Goal: Transaction & Acquisition: Purchase product/service

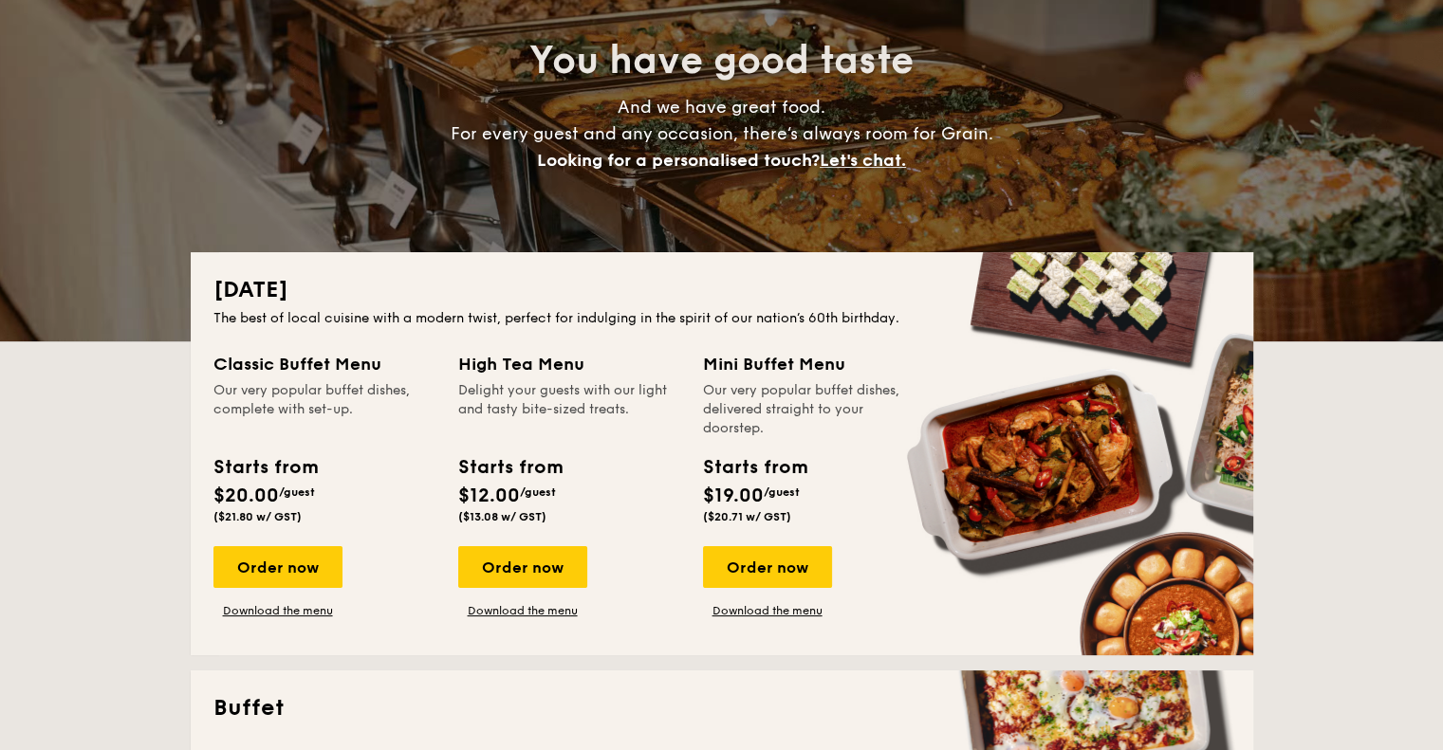
scroll to position [285, 0]
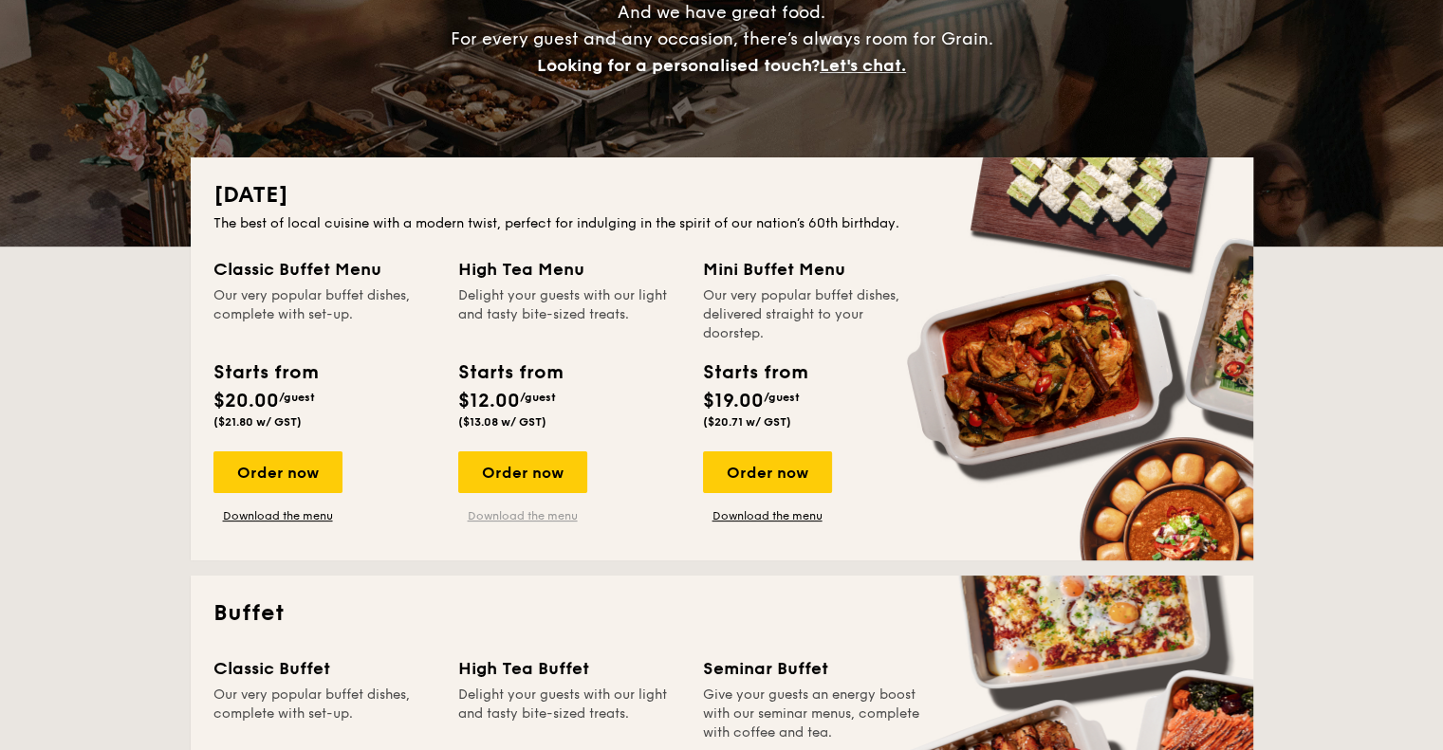
click at [513, 515] on link "Download the menu" at bounding box center [522, 516] width 129 height 15
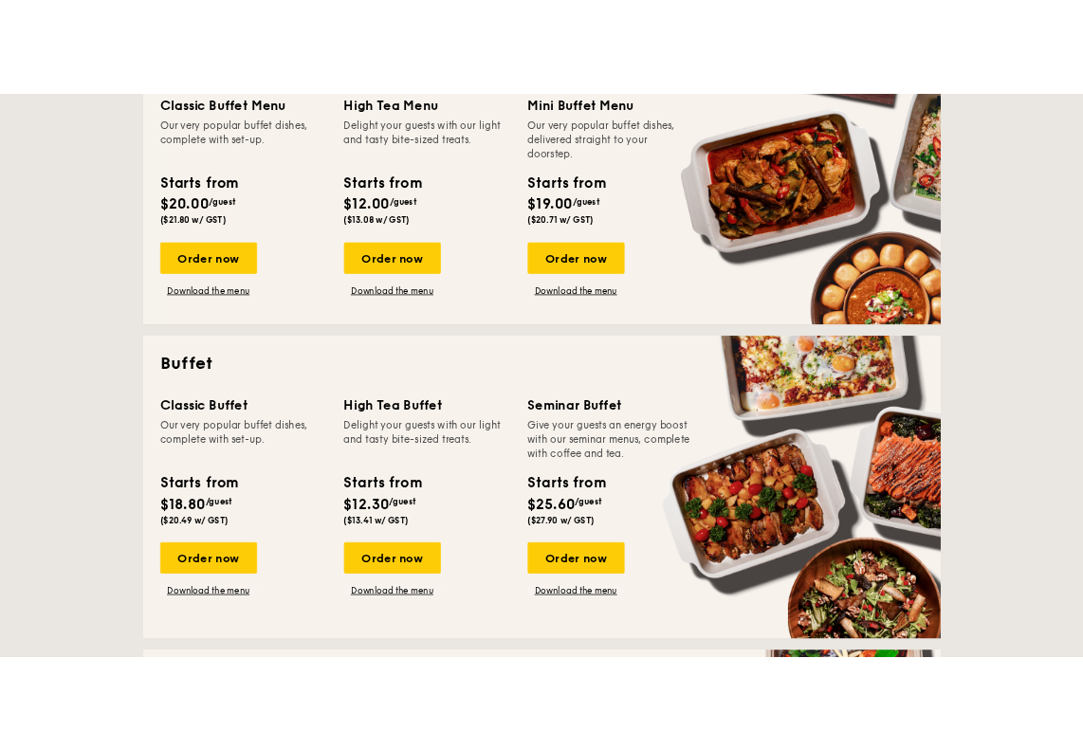
scroll to position [569, 0]
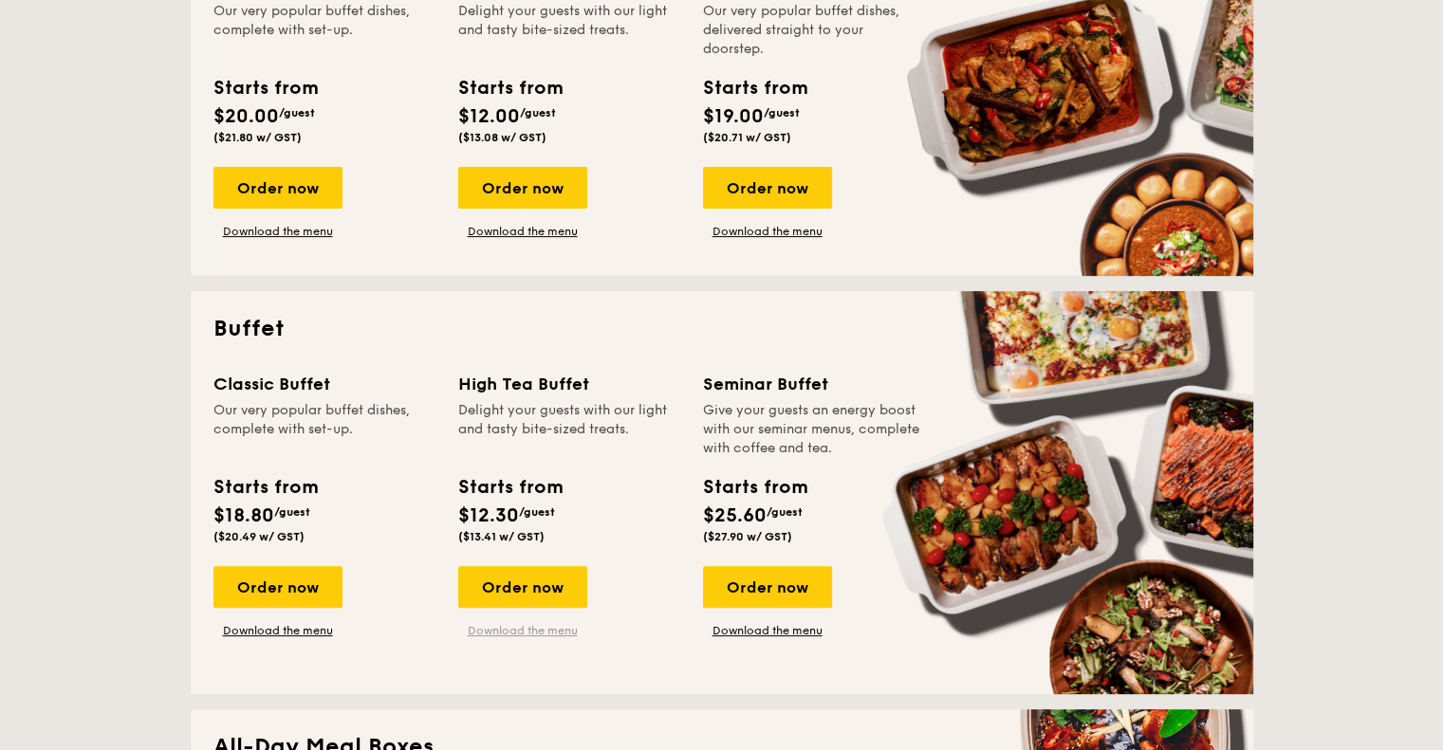
click at [538, 627] on link "Download the menu" at bounding box center [522, 630] width 129 height 15
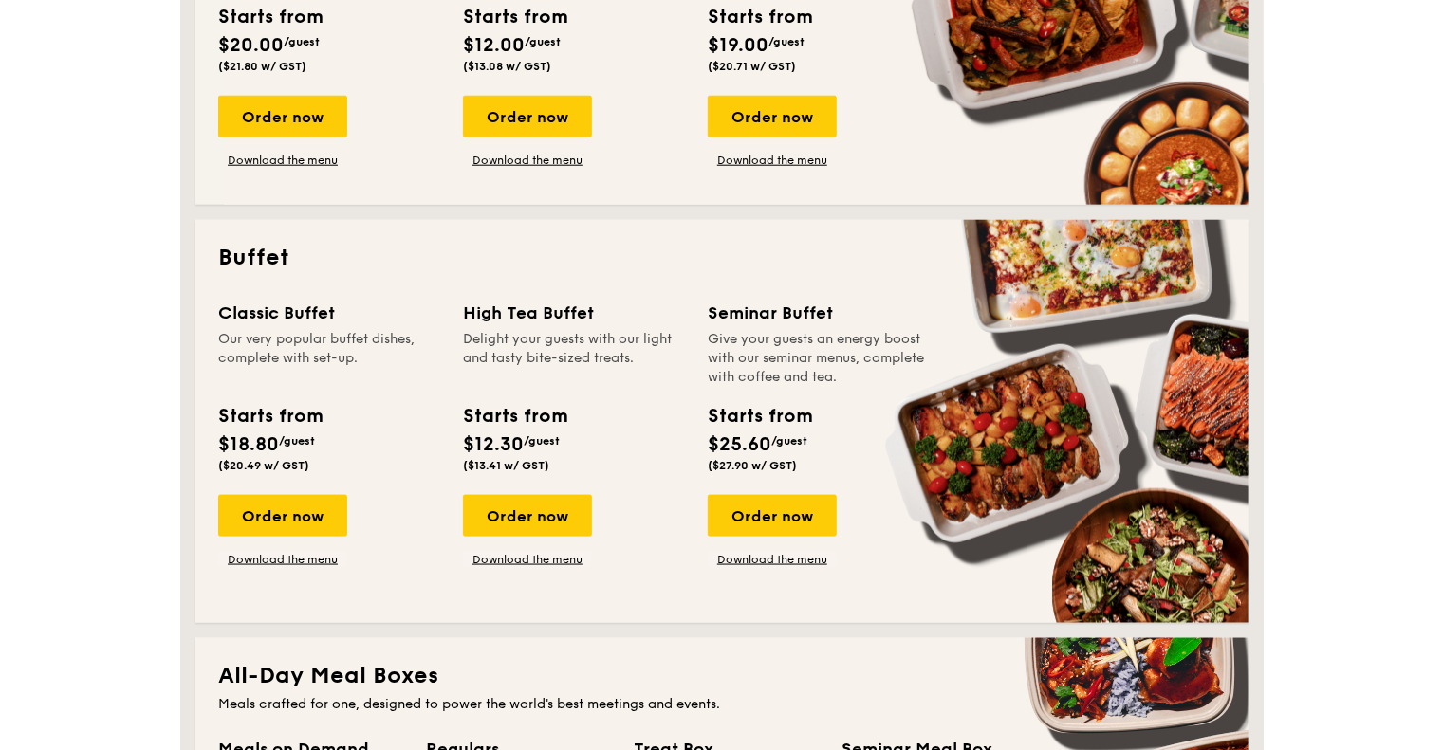
scroll to position [664, 0]
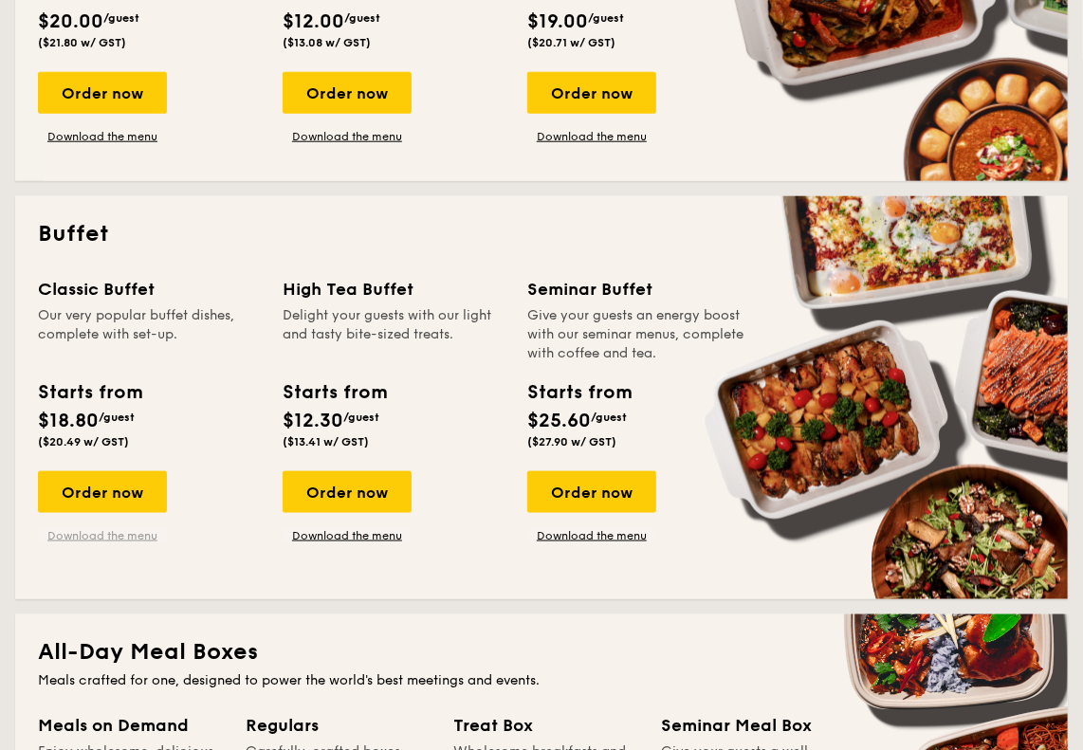
click at [83, 540] on link "Download the menu" at bounding box center [102, 535] width 129 height 15
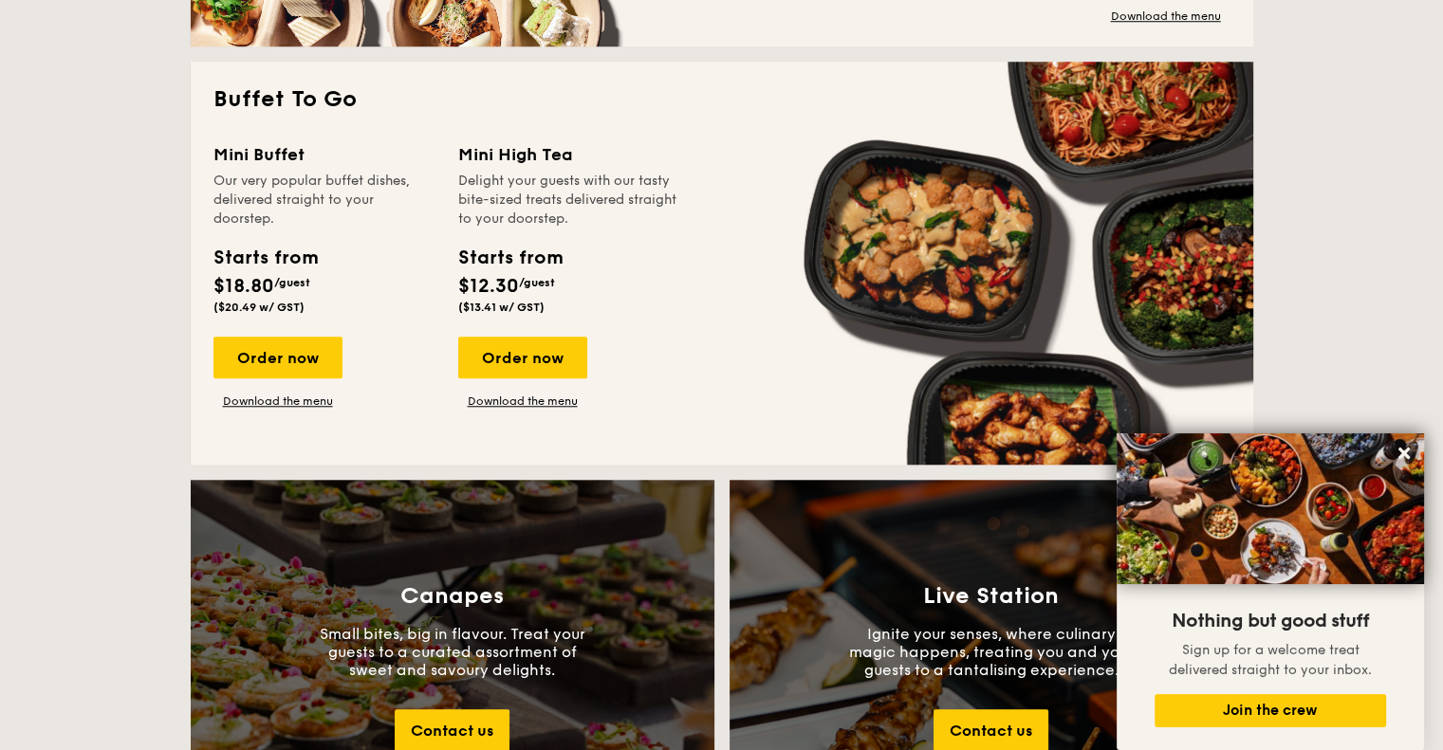
scroll to position [1594, 0]
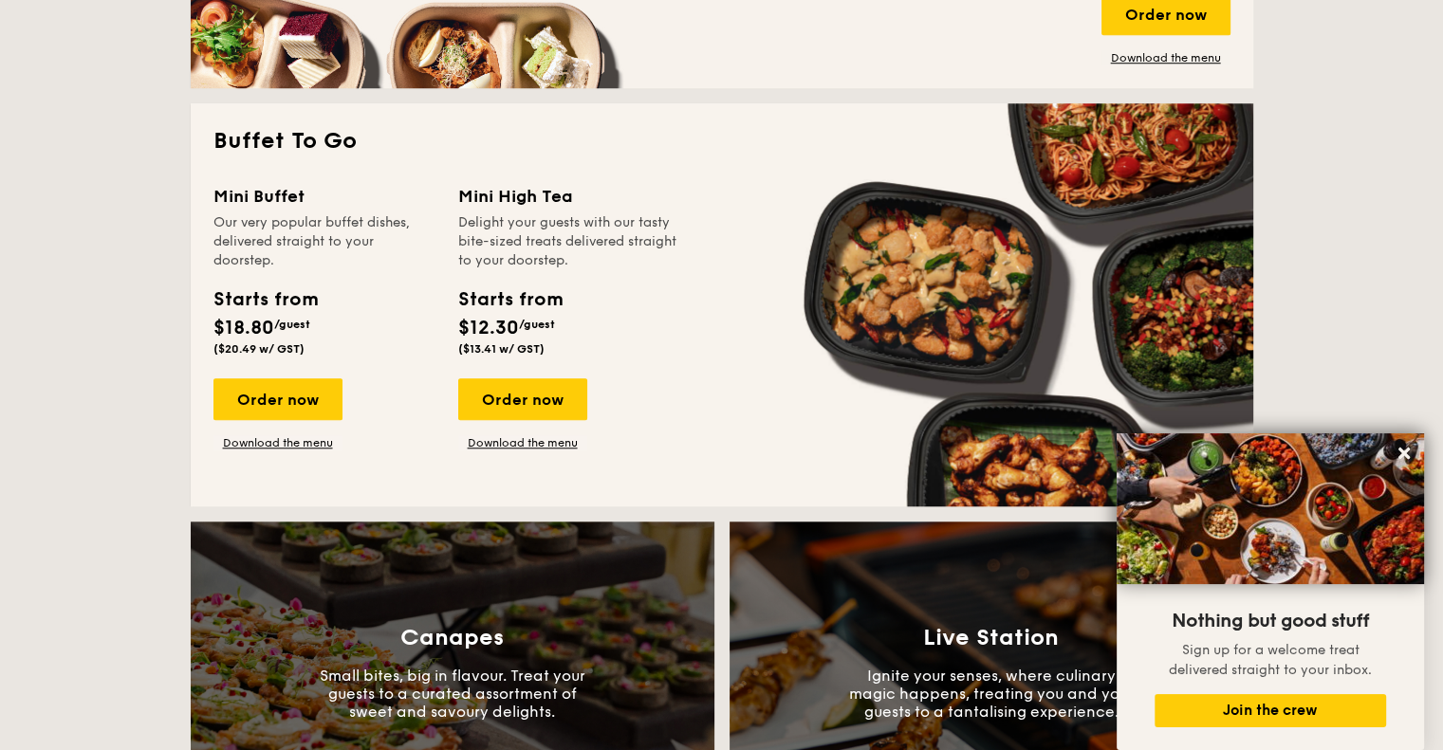
click at [739, 330] on div "Mini Buffet Our very popular buffet dishes, delivered straight to your doorstep…" at bounding box center [721, 333] width 1017 height 301
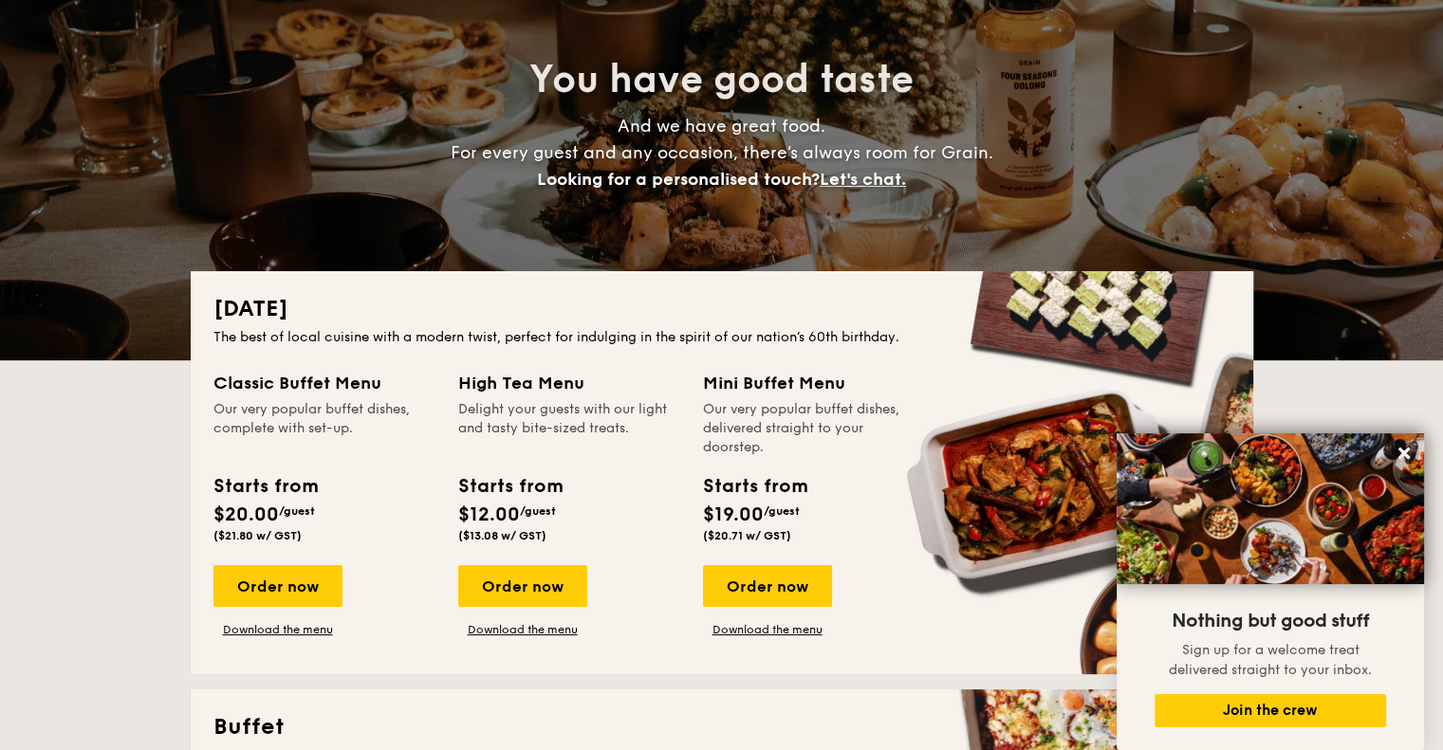
scroll to position [0, 0]
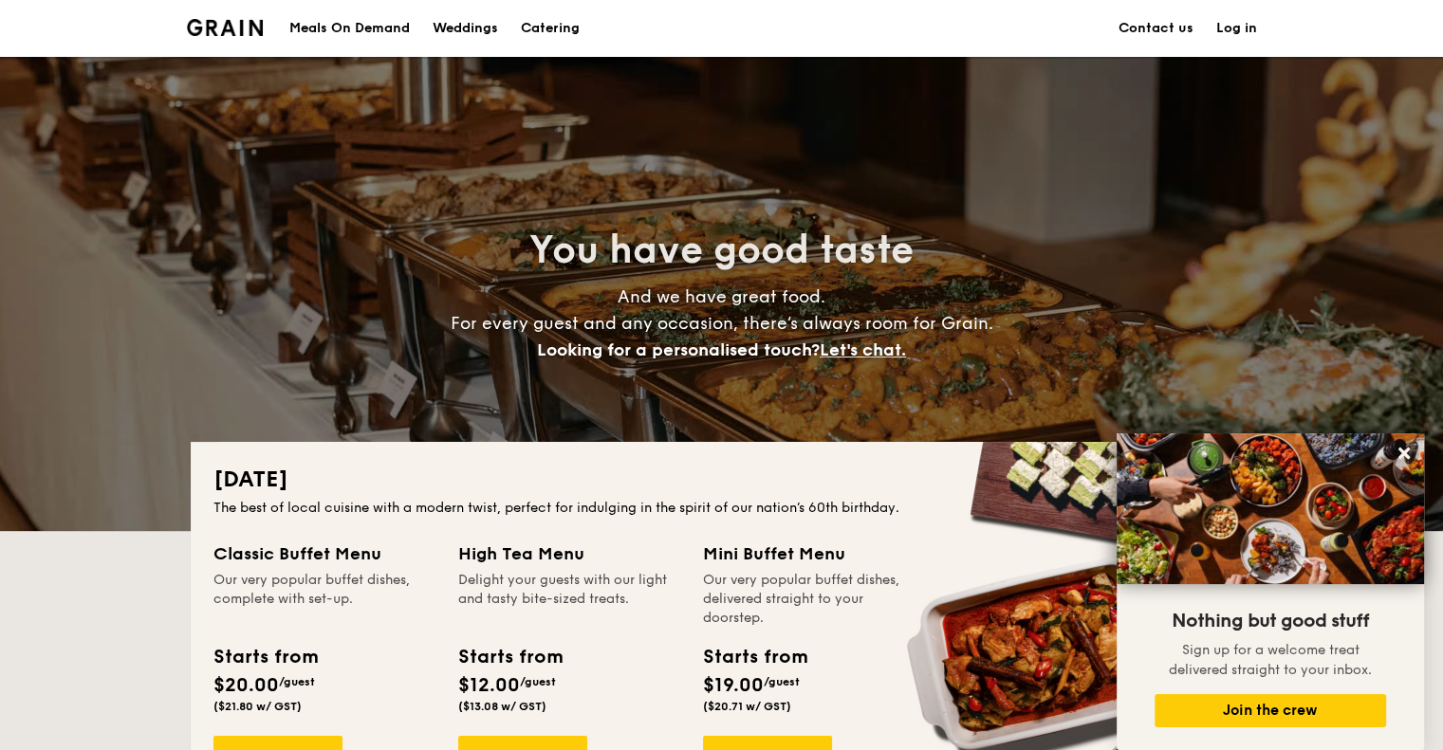
click at [856, 340] on span "Let's chat." at bounding box center [863, 350] width 86 height 21
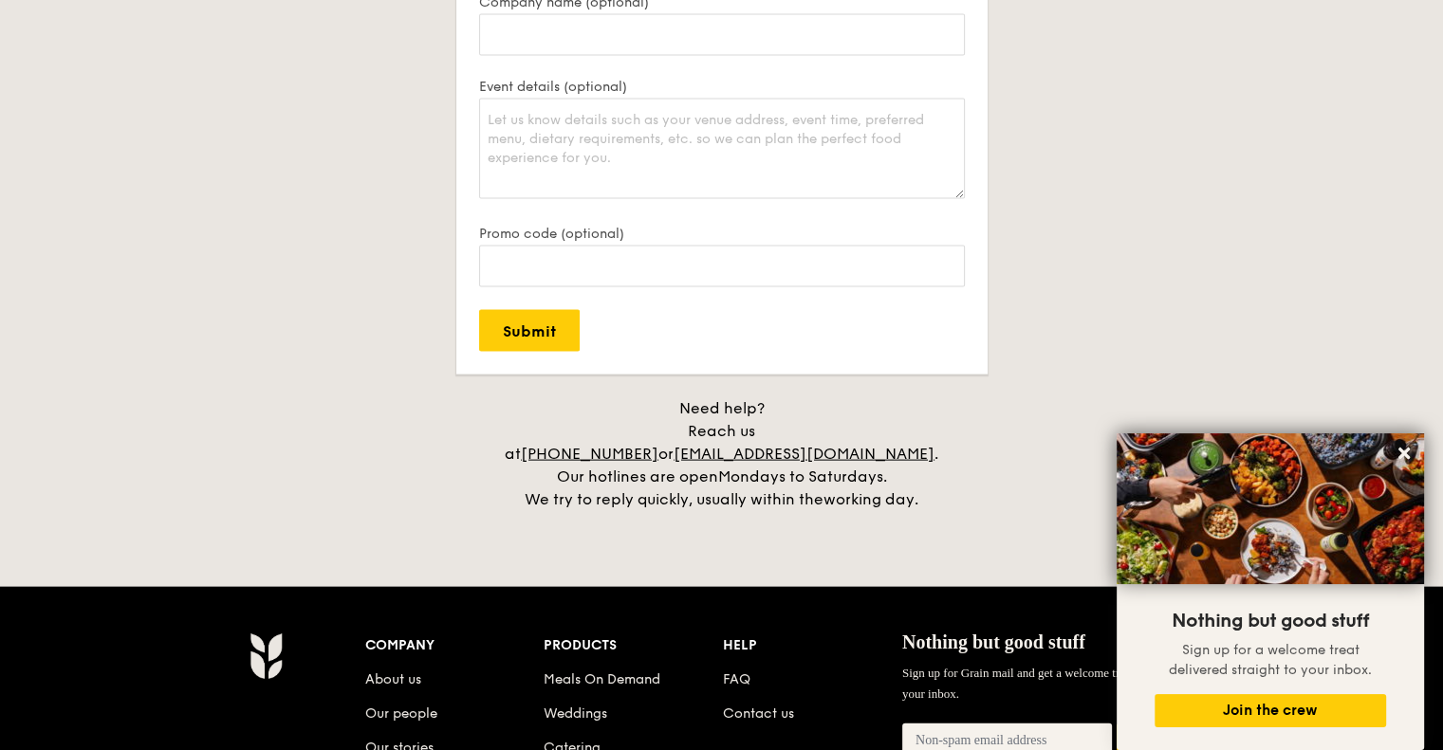
scroll to position [4148, 0]
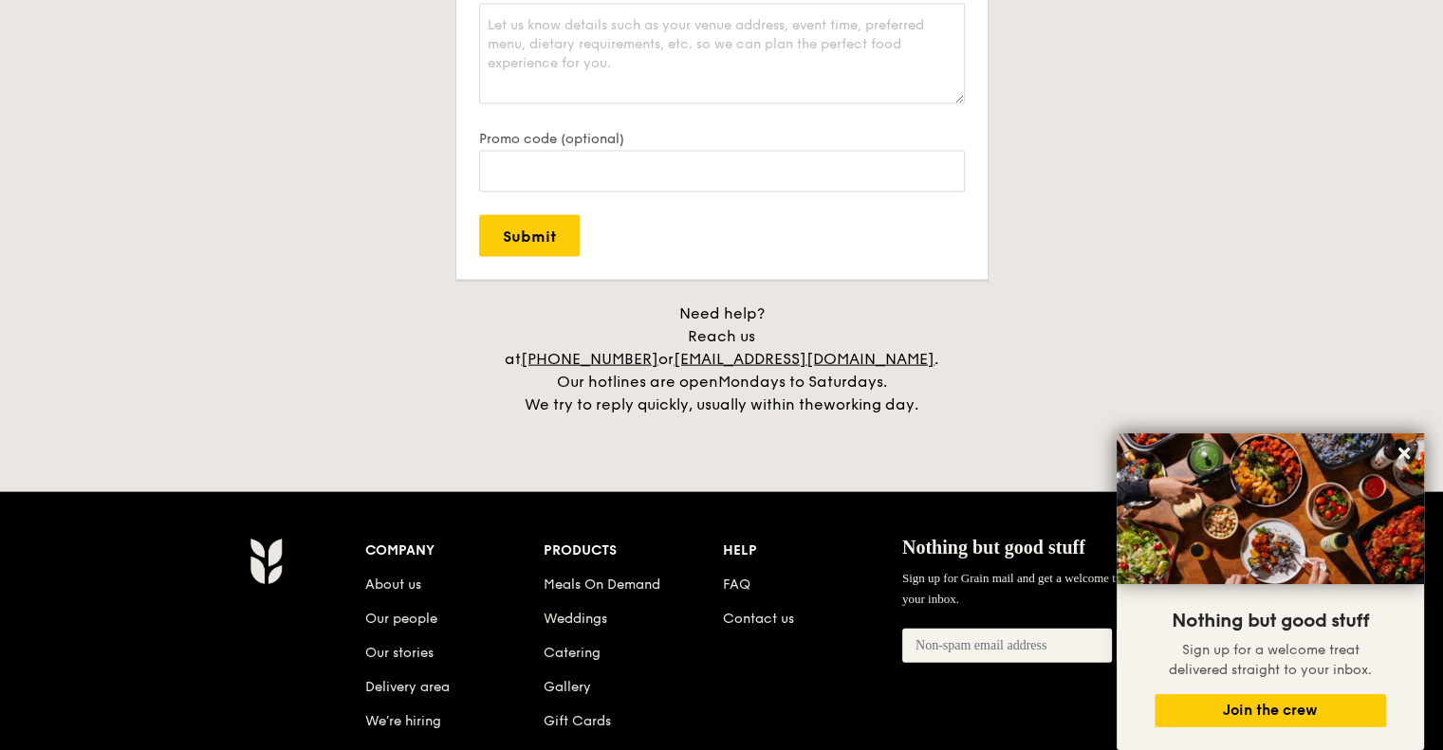
click at [1229, 348] on h4 "Need help? Reach us at +65 3163 5335 or concierge@grain.com.sg . Our hotlines a…" at bounding box center [722, 360] width 1063 height 114
click at [557, 645] on link "Catering" at bounding box center [572, 653] width 57 height 16
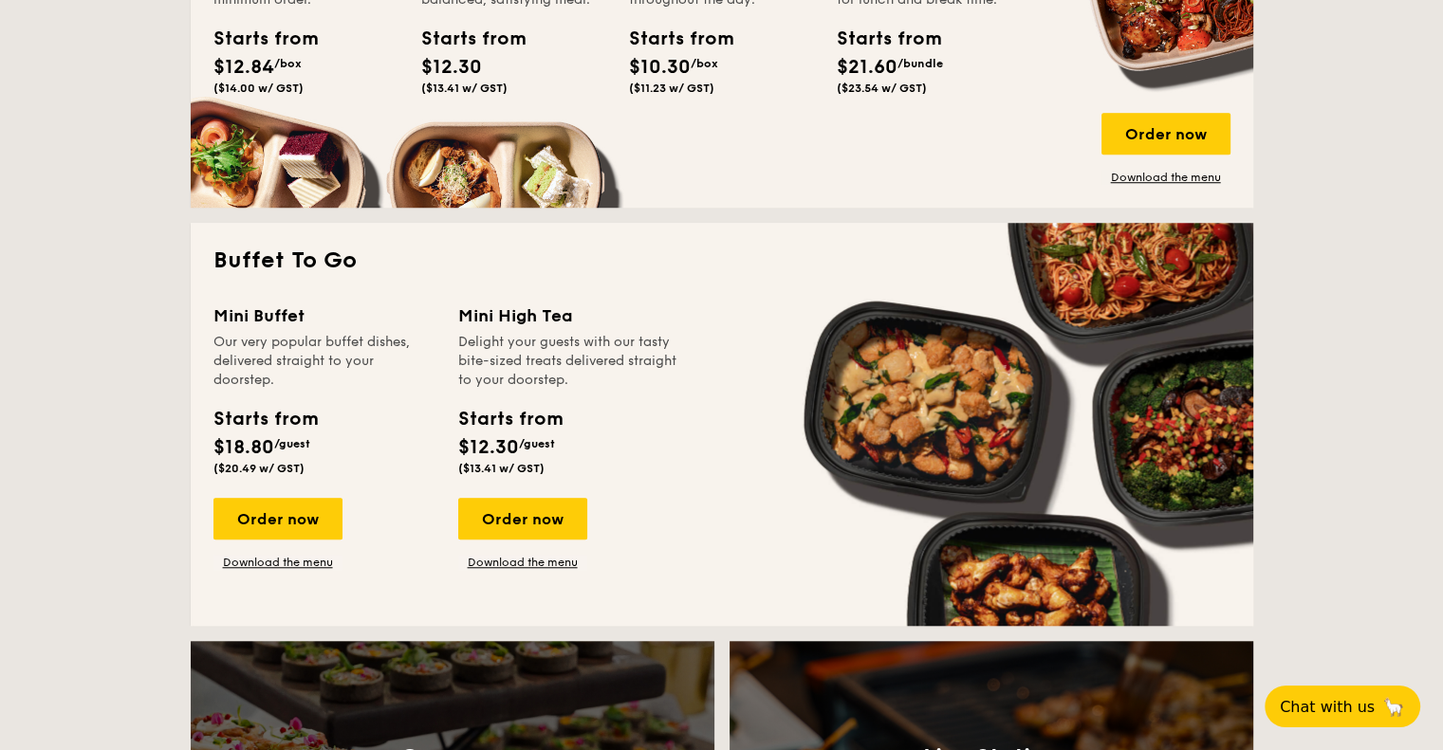
scroll to position [1518, 0]
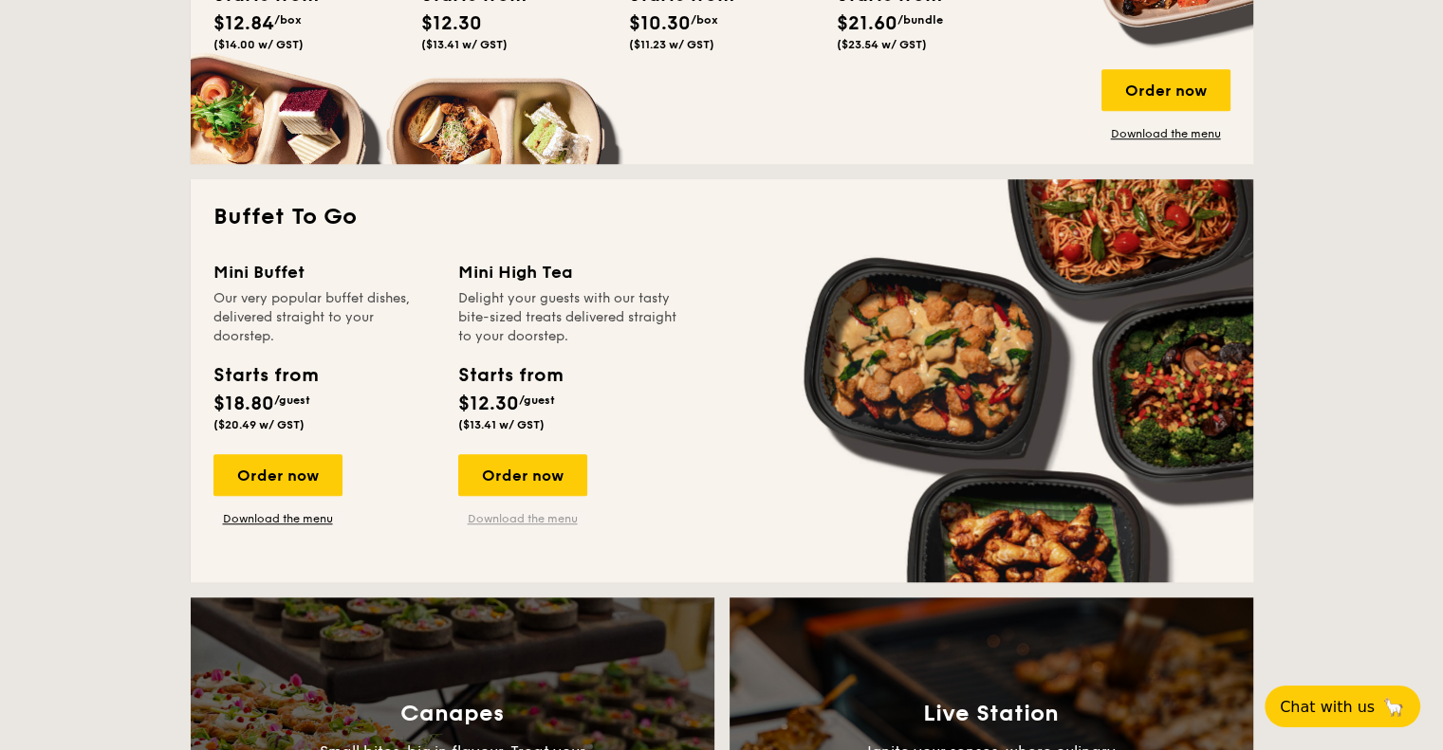
click at [556, 520] on link "Download the menu" at bounding box center [522, 518] width 129 height 15
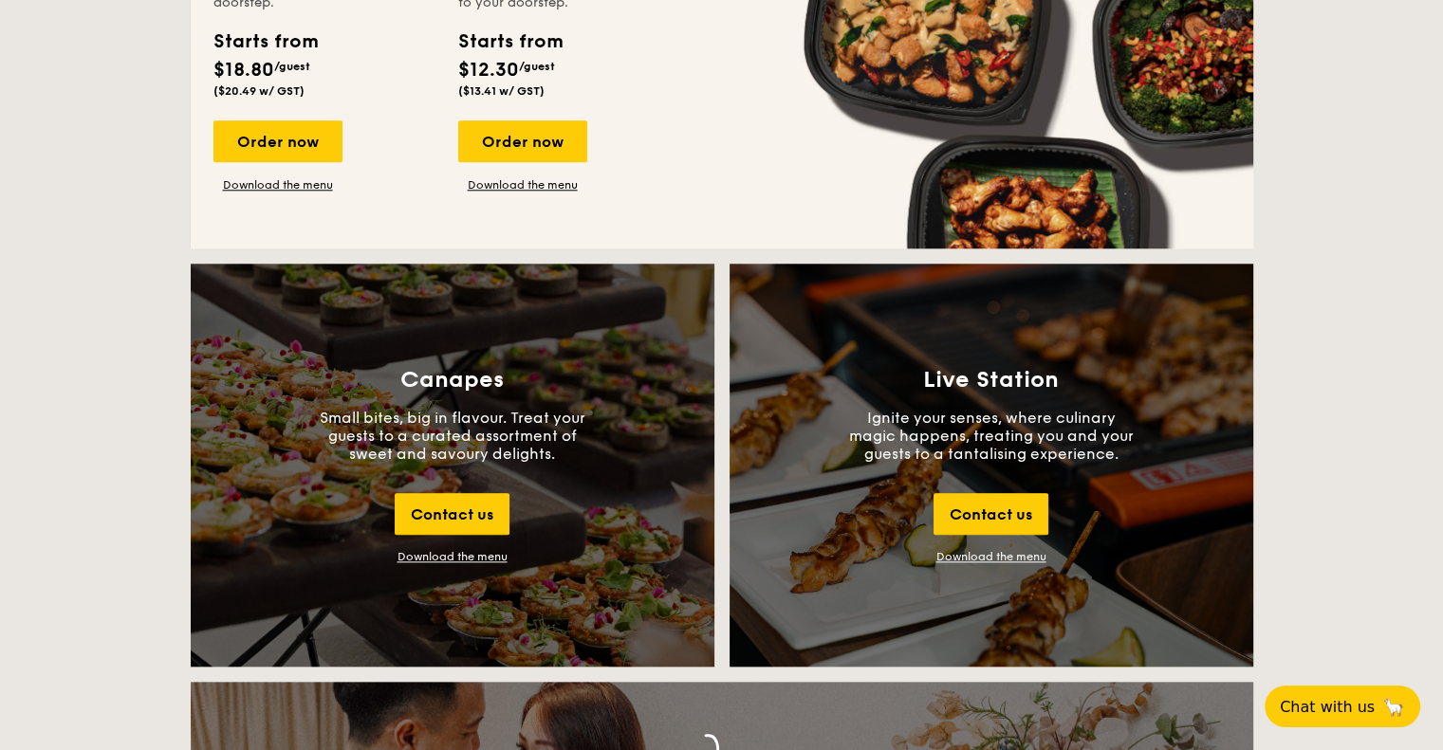
scroll to position [1897, 0]
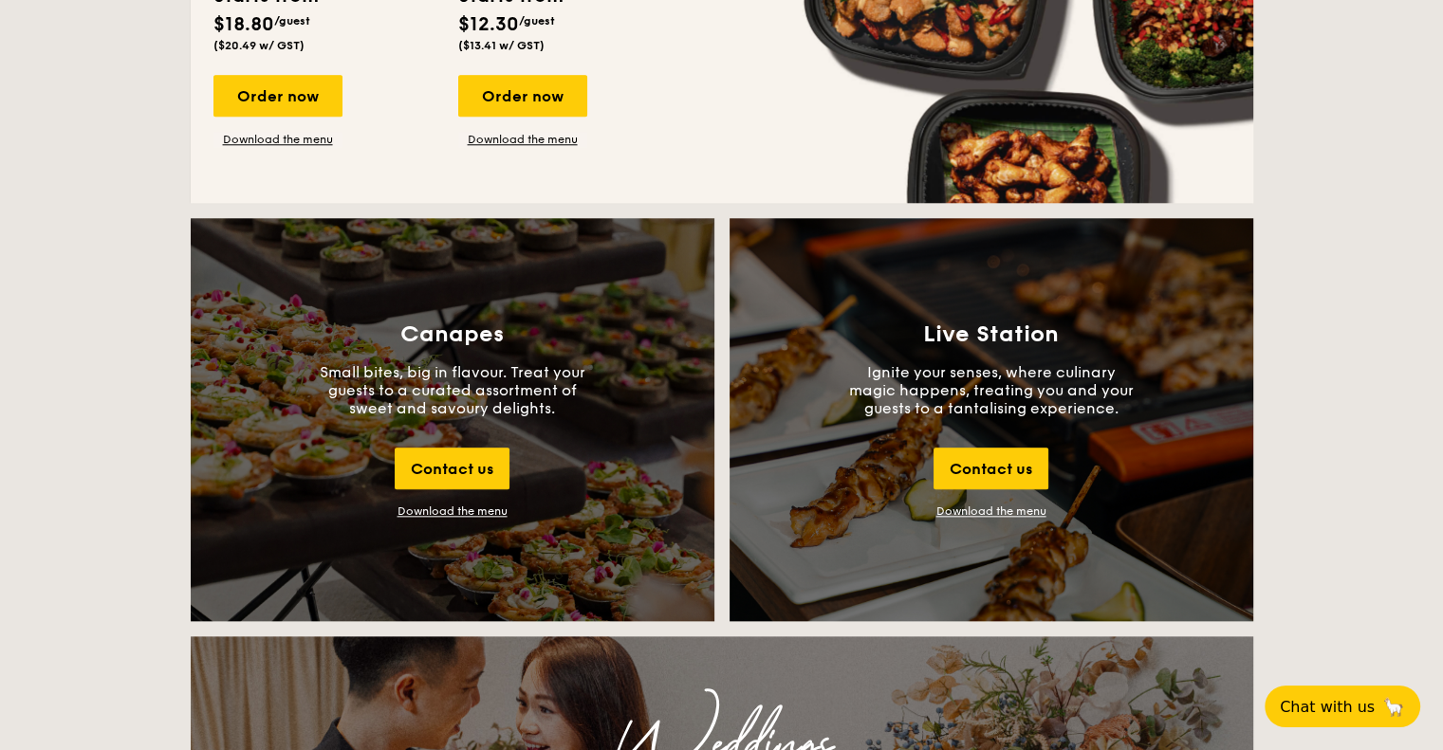
click at [417, 509] on div "Download the menu" at bounding box center [453, 511] width 110 height 13
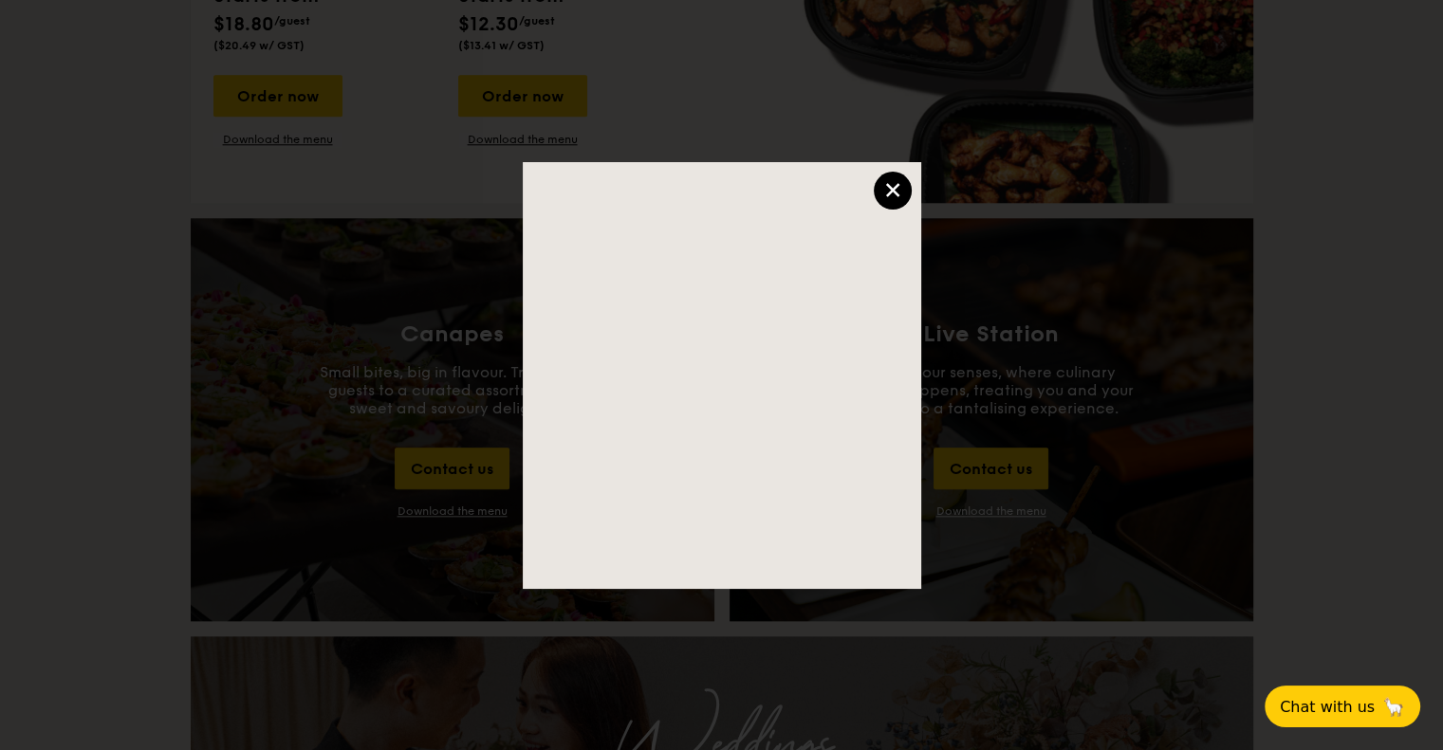
click at [877, 188] on div "×" at bounding box center [893, 191] width 38 height 38
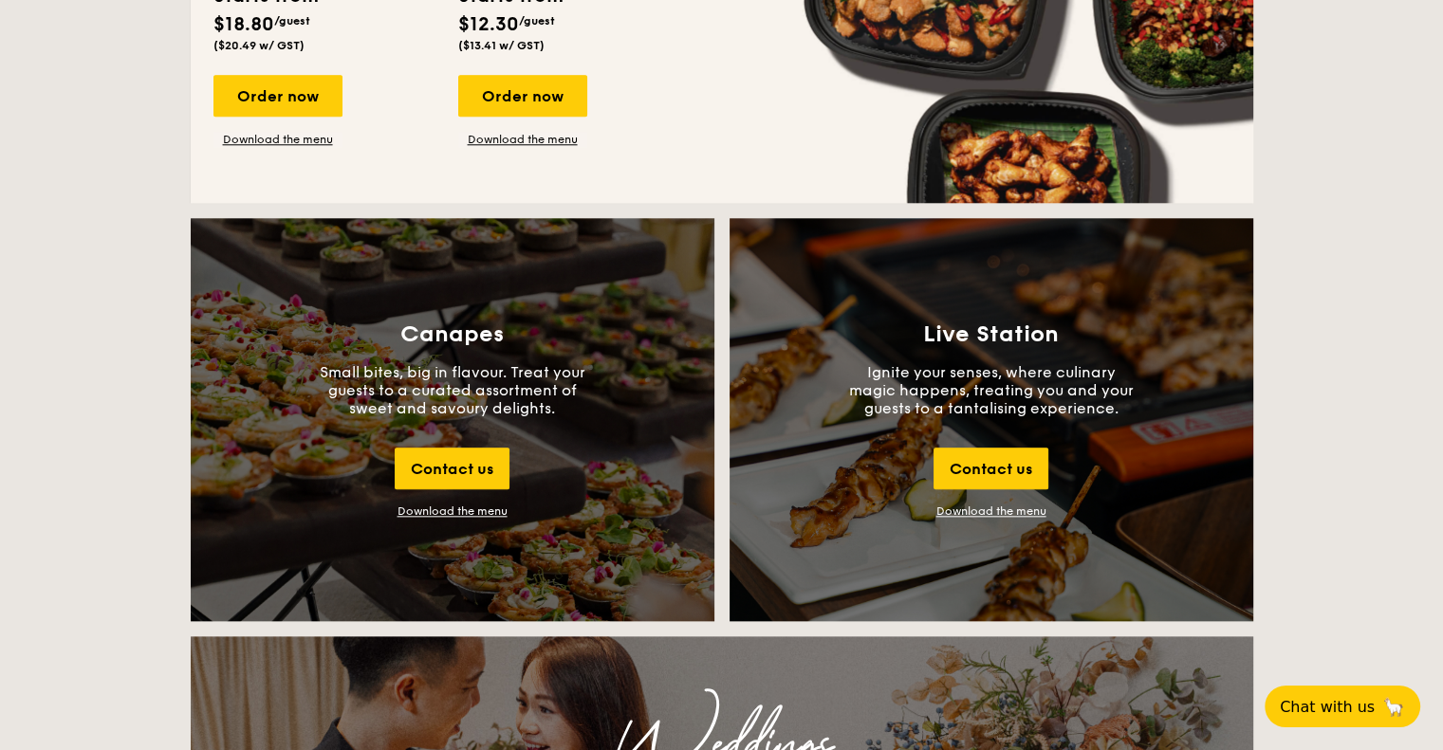
click at [463, 511] on div "Download the menu" at bounding box center [453, 511] width 110 height 13
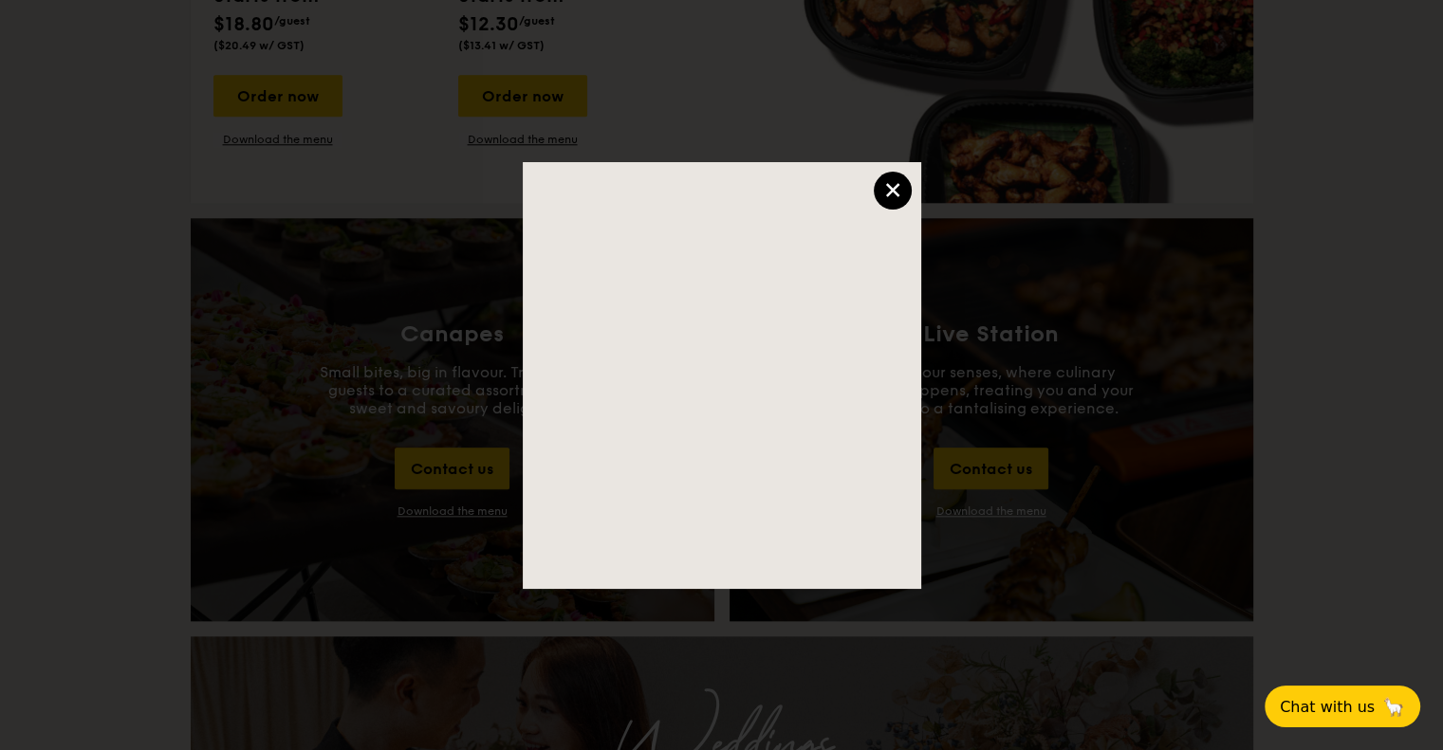
click at [900, 188] on div "×" at bounding box center [893, 191] width 38 height 38
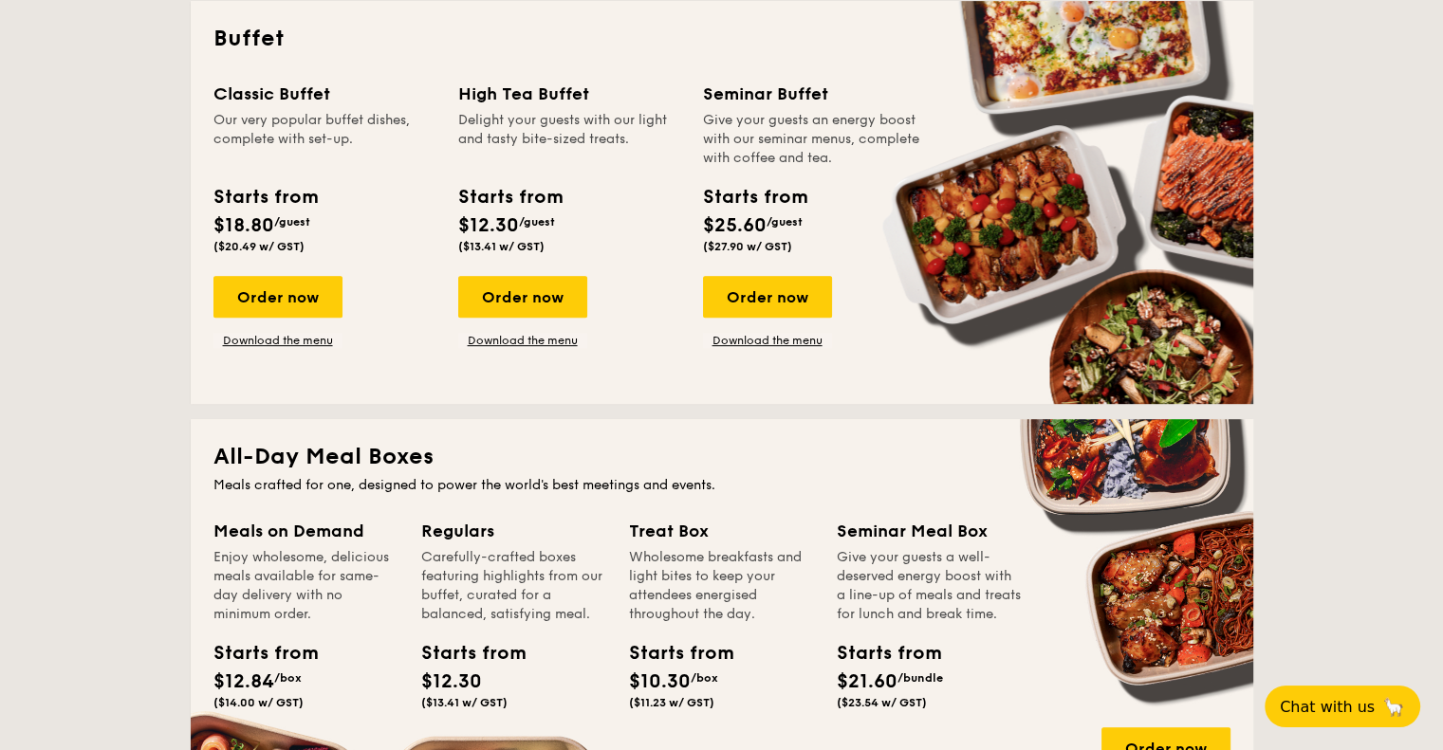
scroll to position [854, 0]
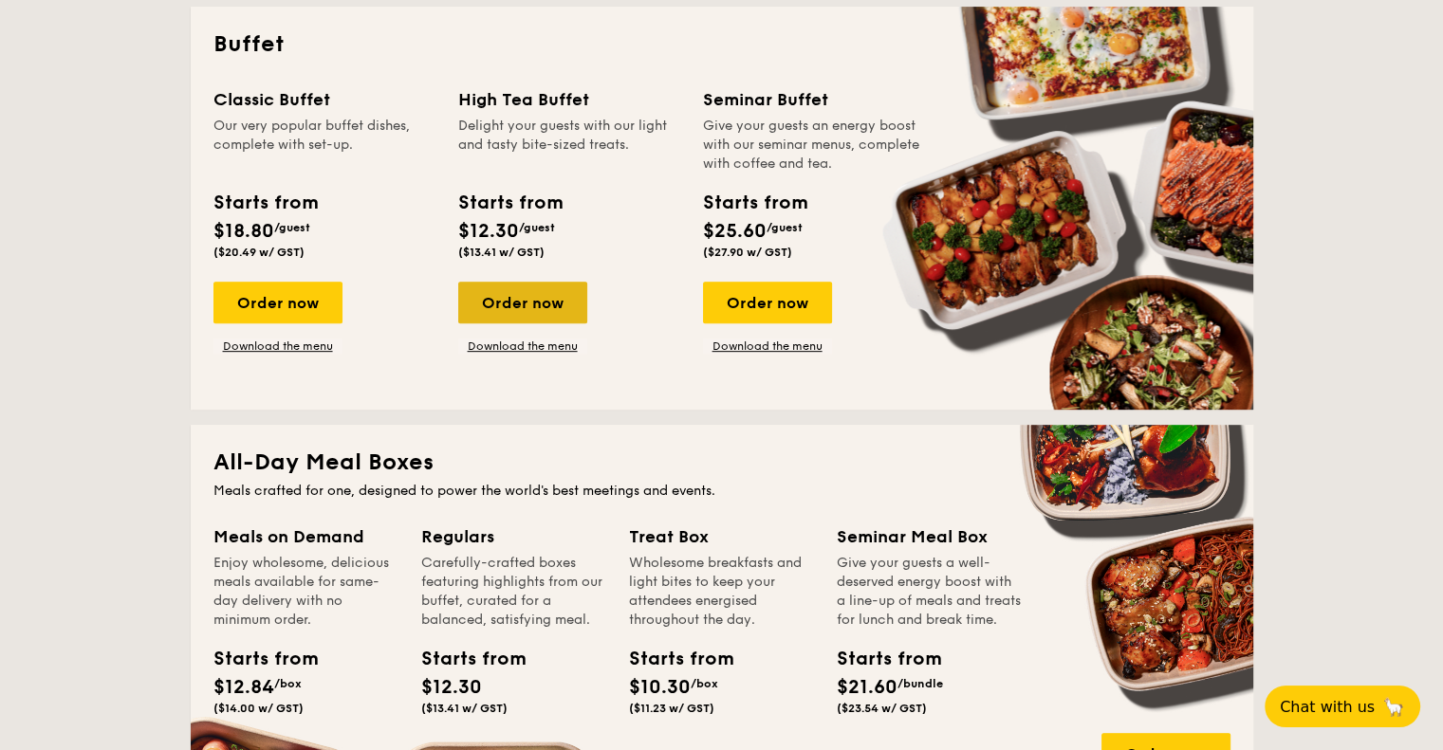
click at [546, 300] on div "Order now" at bounding box center [522, 303] width 129 height 42
click at [523, 299] on div "Order now" at bounding box center [522, 303] width 129 height 42
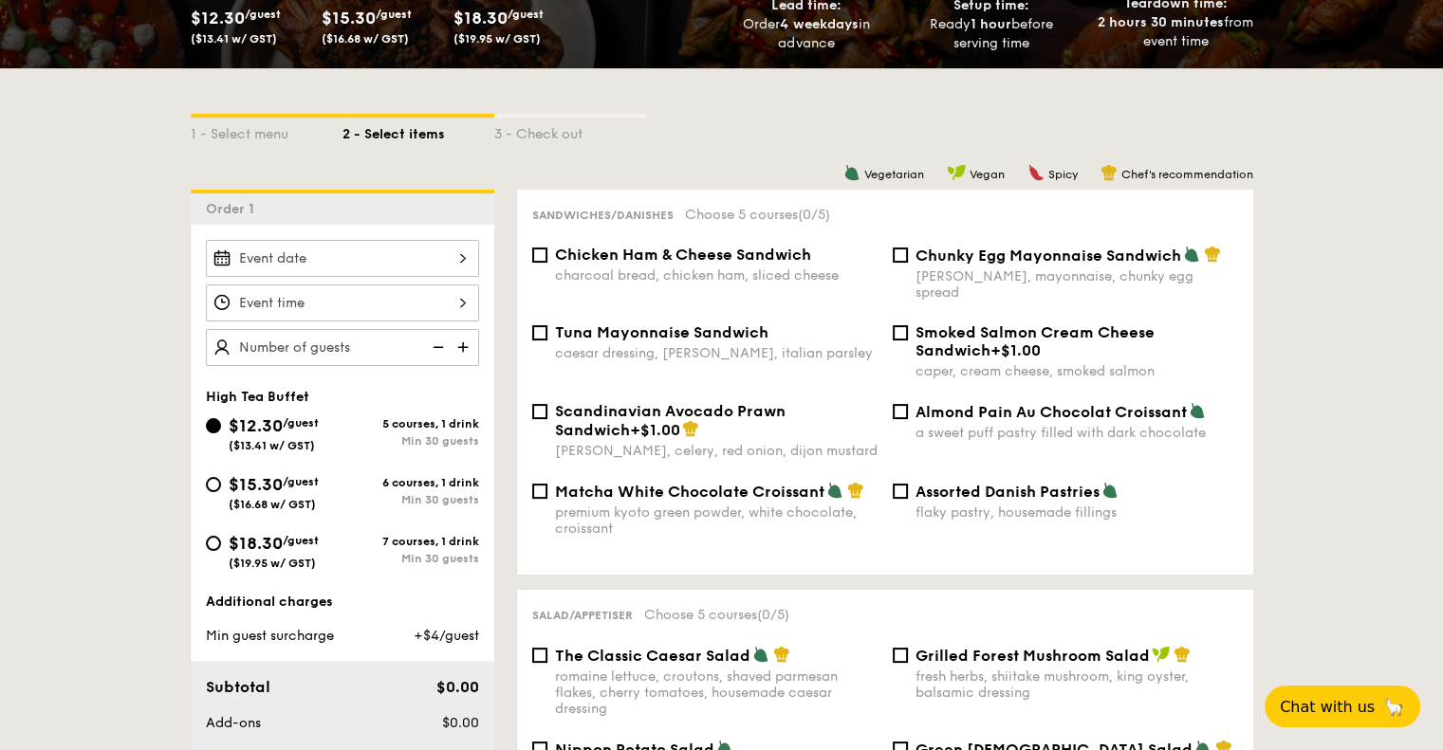
scroll to position [379, 0]
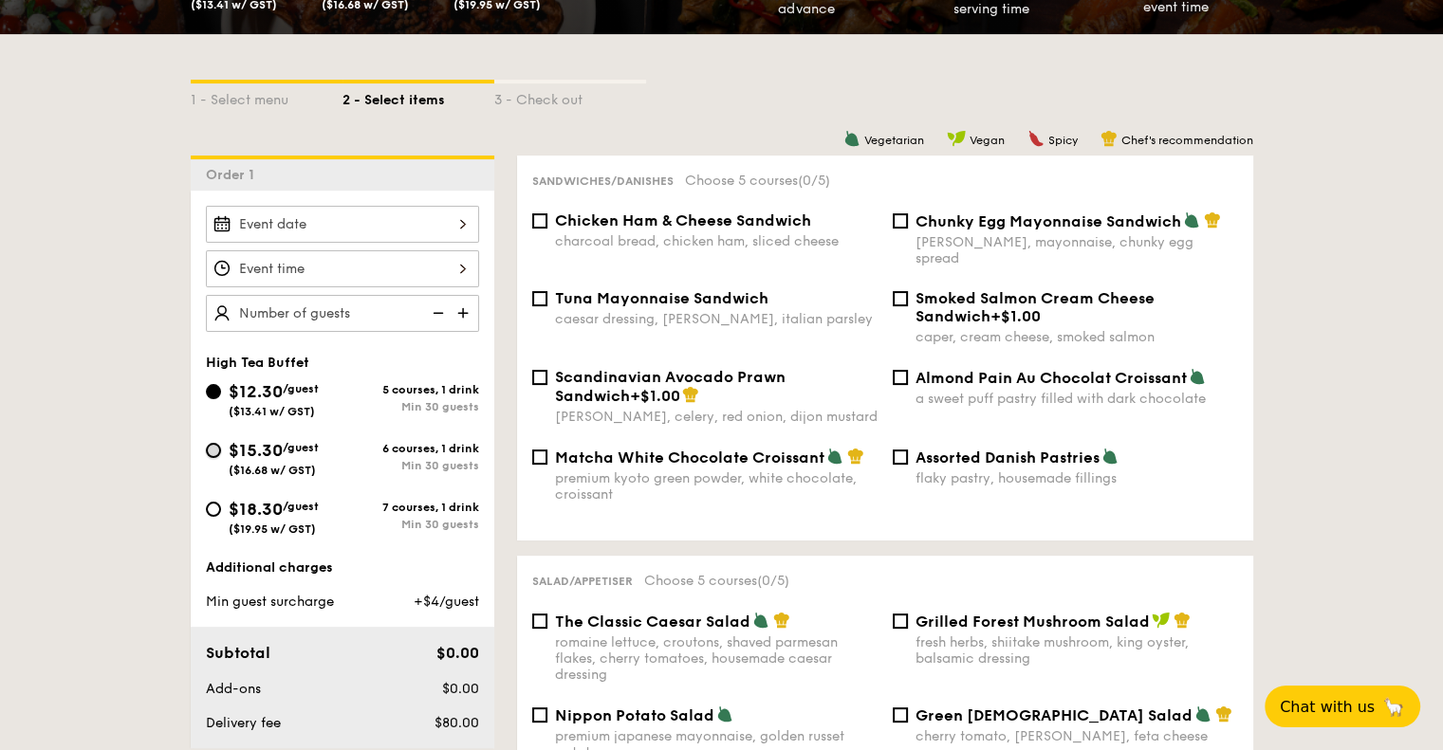
click at [219, 447] on input "$15.30 /guest ($16.68 w/ GST) 6 courses, 1 drink Min 30 guests" at bounding box center [213, 450] width 15 height 15
radio input "true"
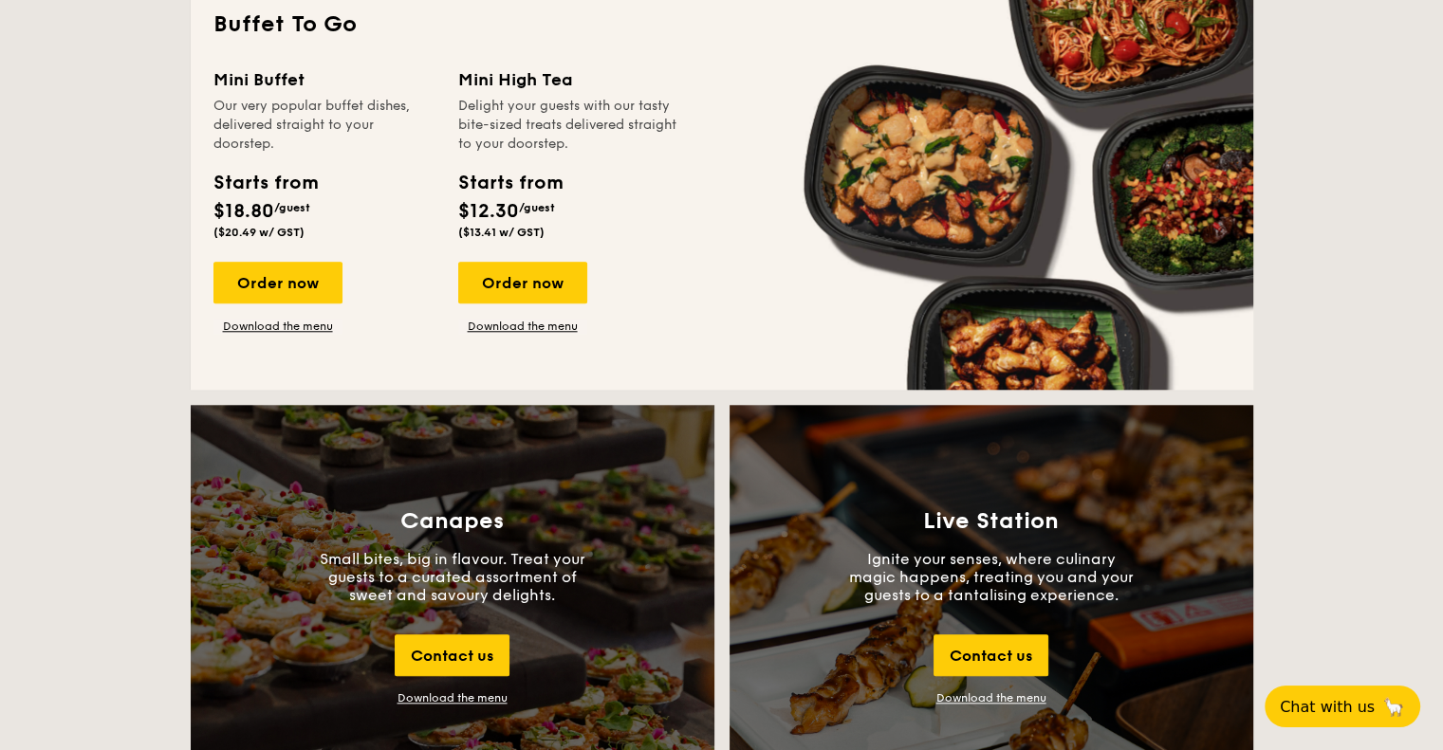
scroll to position [1693, 0]
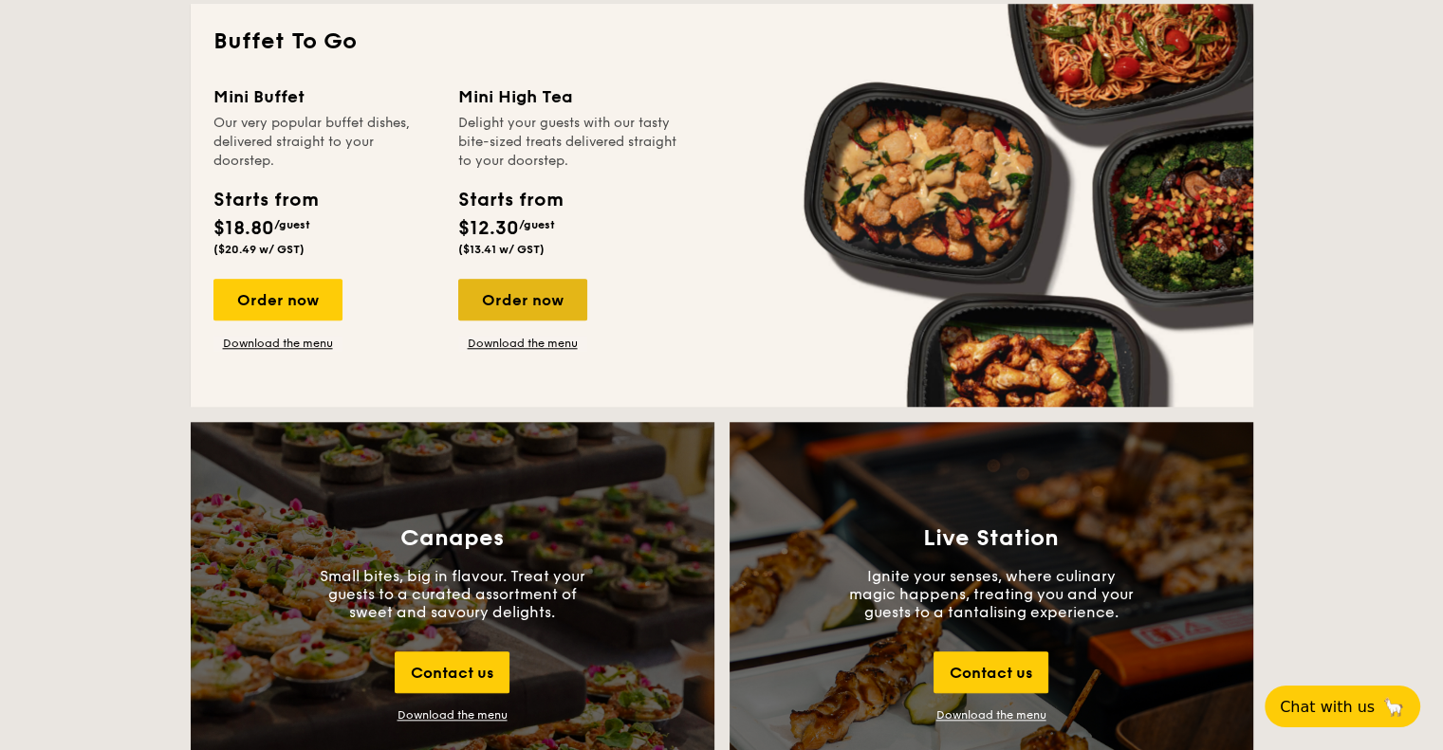
click at [542, 305] on div "Order now" at bounding box center [522, 300] width 129 height 42
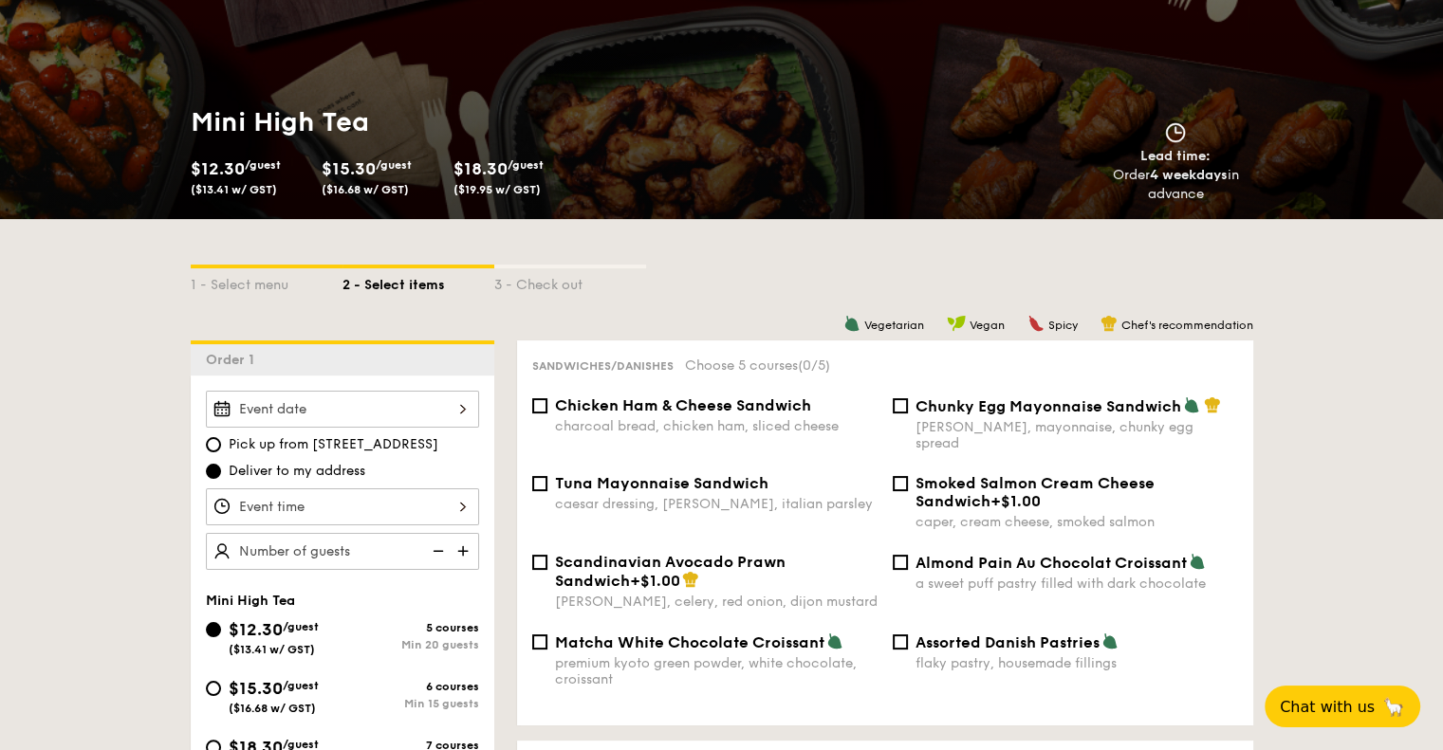
scroll to position [379, 0]
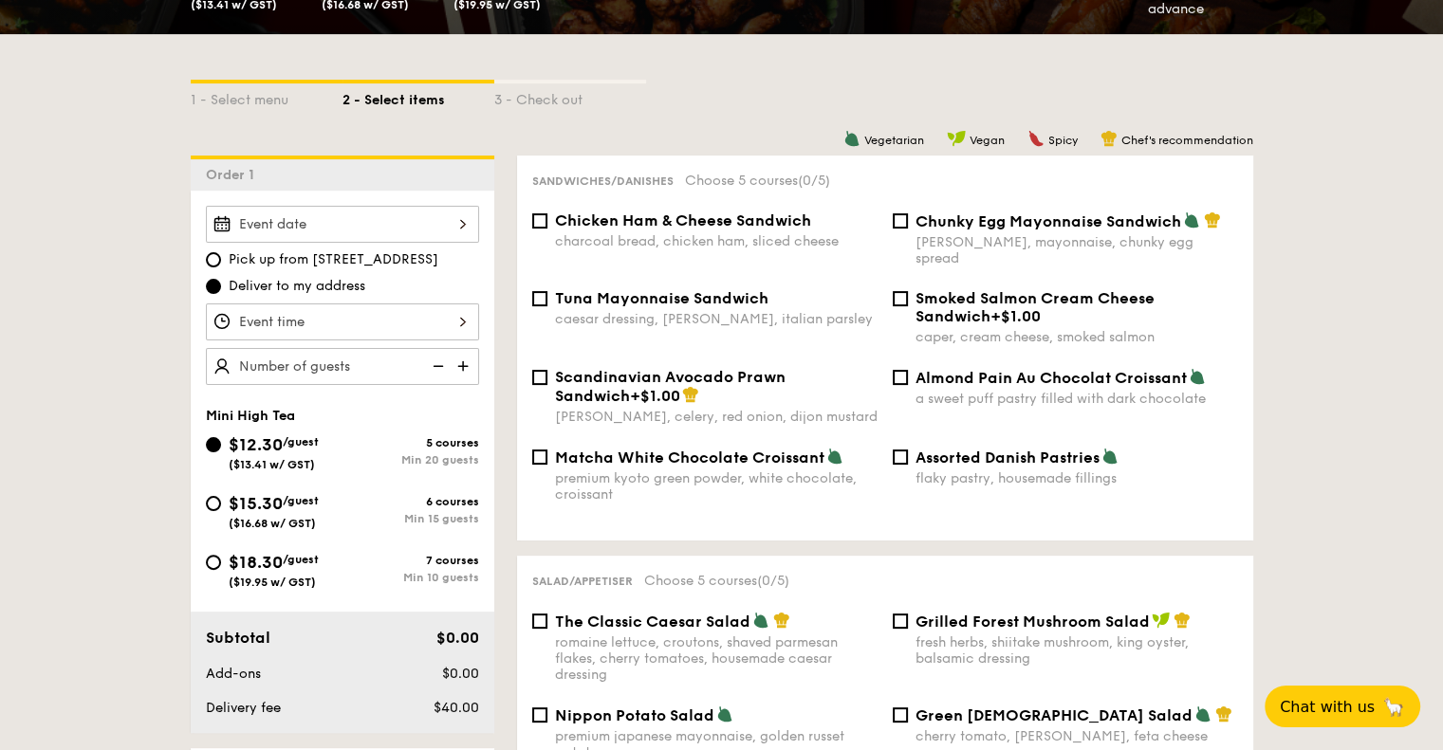
click at [431, 228] on div at bounding box center [342, 224] width 273 height 37
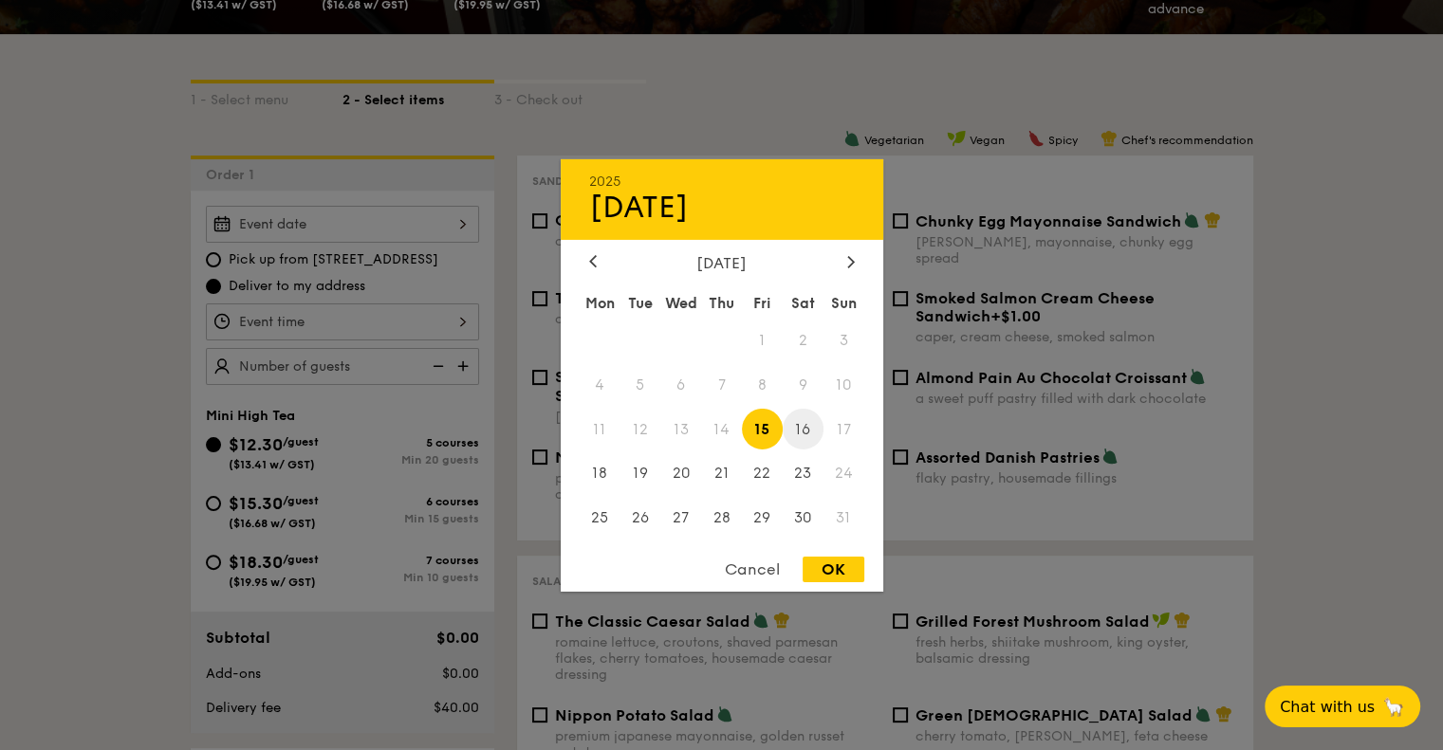
click at [810, 432] on span "16" at bounding box center [803, 429] width 41 height 41
click at [845, 568] on div "OK" at bounding box center [834, 570] width 62 height 26
type input "[DATE]"
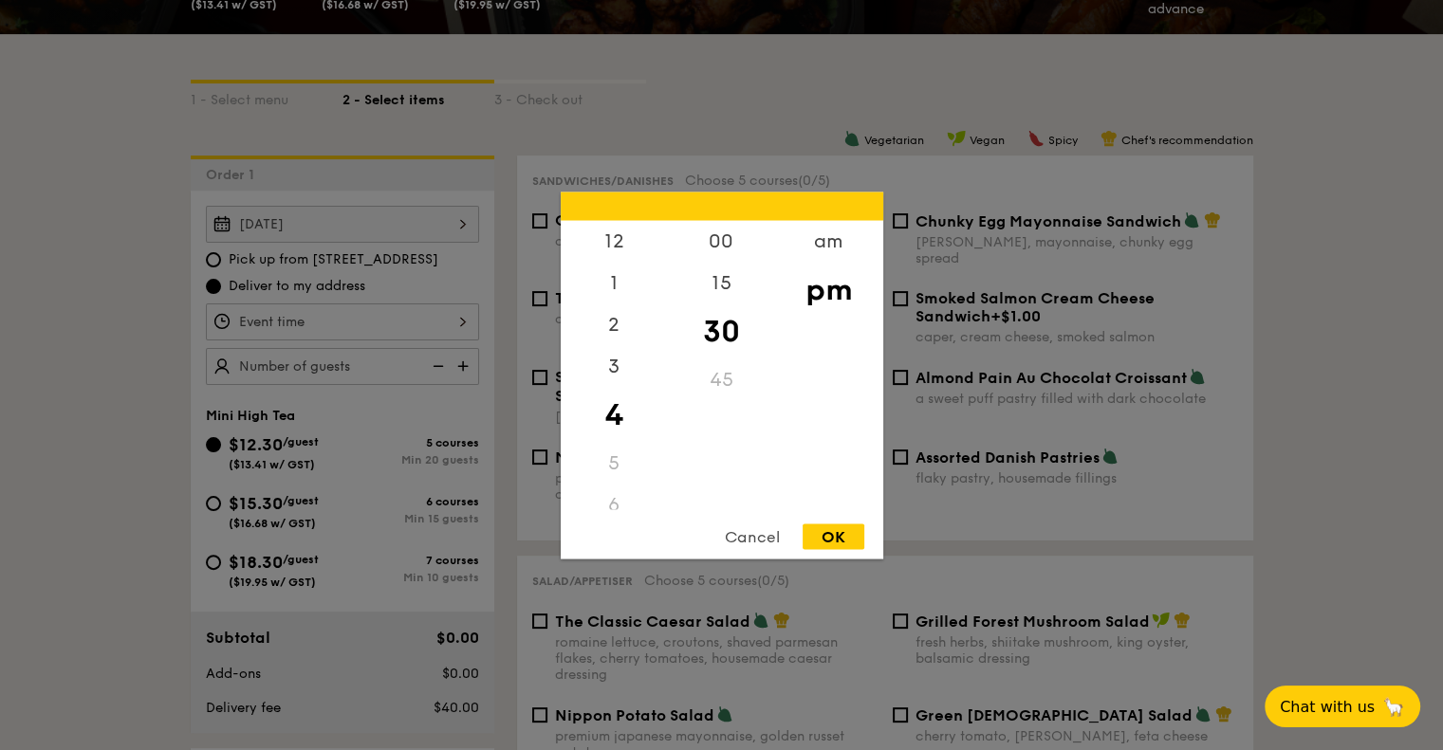
click at [443, 329] on div "12 1 2 3 4 5 6 7 8 9 10 11 00 15 30 45 am pm Cancel OK" at bounding box center [342, 322] width 273 height 37
click at [617, 375] on div "3" at bounding box center [614, 372] width 107 height 55
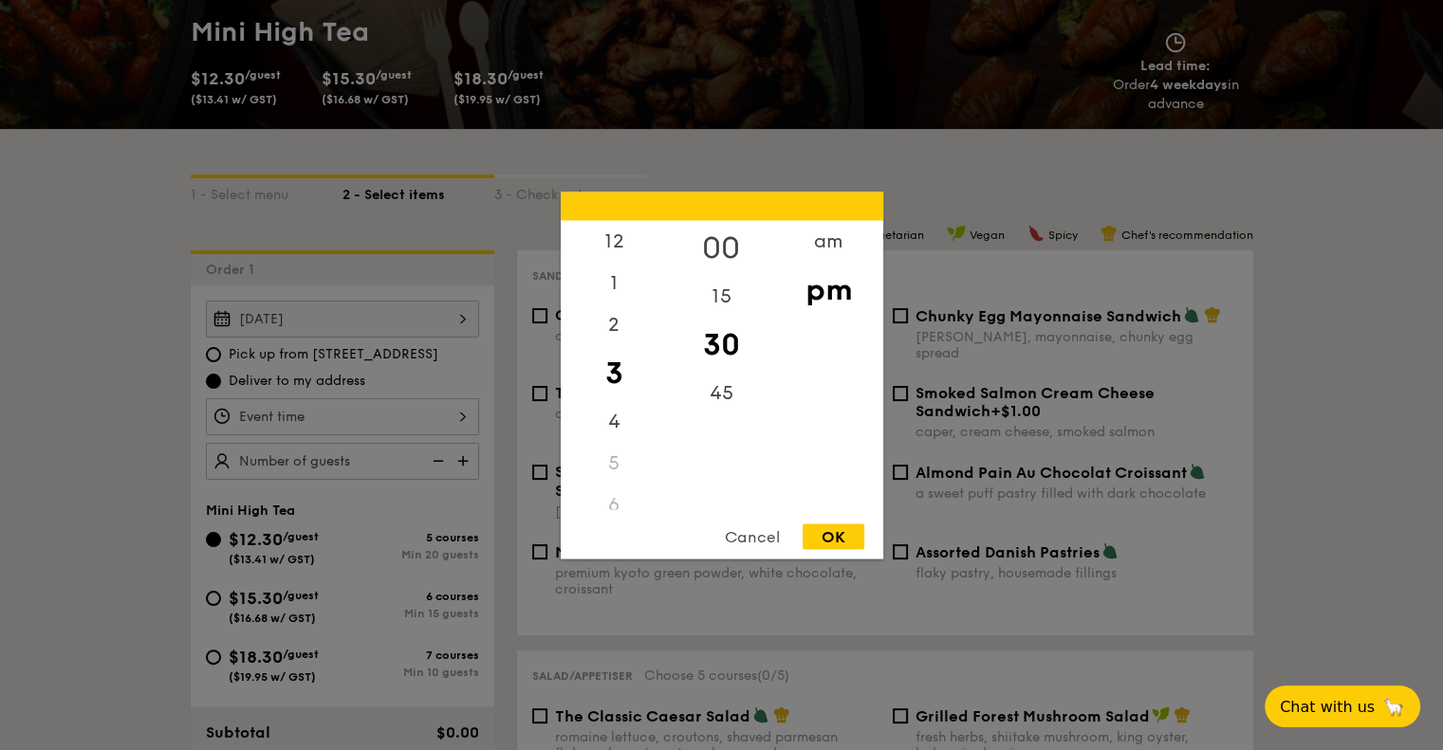
click at [721, 239] on div "00" at bounding box center [721, 247] width 107 height 55
click at [630, 333] on div "2" at bounding box center [614, 331] width 107 height 55
click at [722, 386] on div "45" at bounding box center [721, 386] width 107 height 55
click at [842, 534] on div "OK" at bounding box center [834, 537] width 62 height 26
type input "2:45PM"
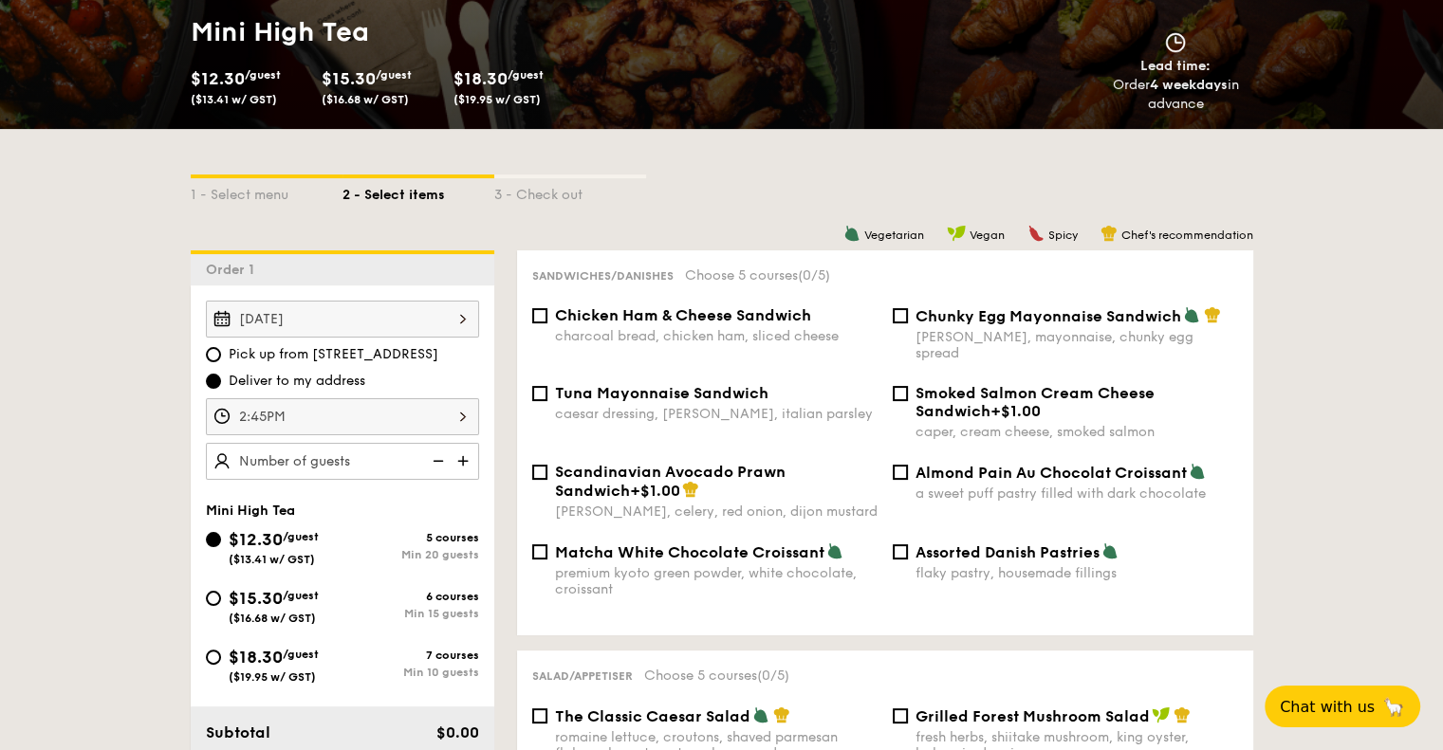
click at [463, 458] on img at bounding box center [465, 461] width 28 height 36
type input "20 guests"
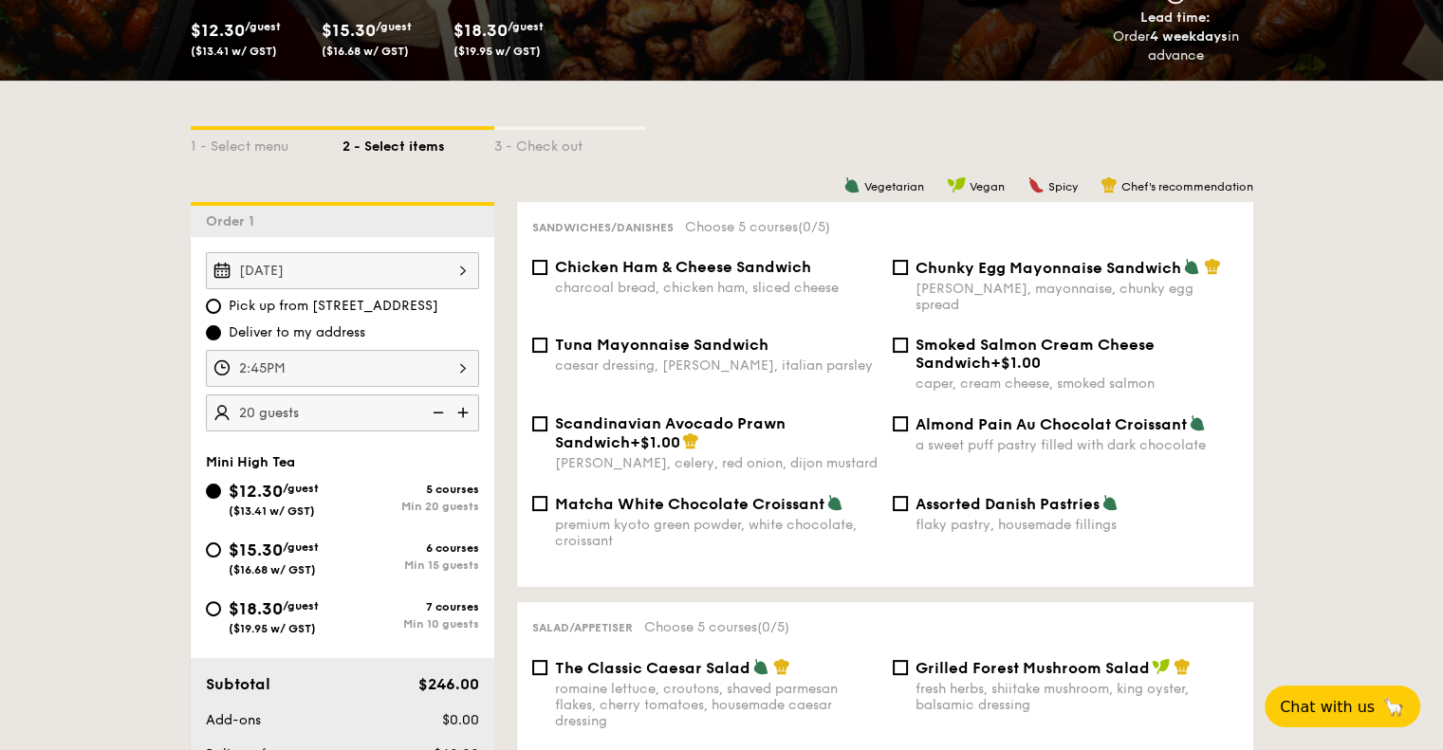
scroll to position [379, 0]
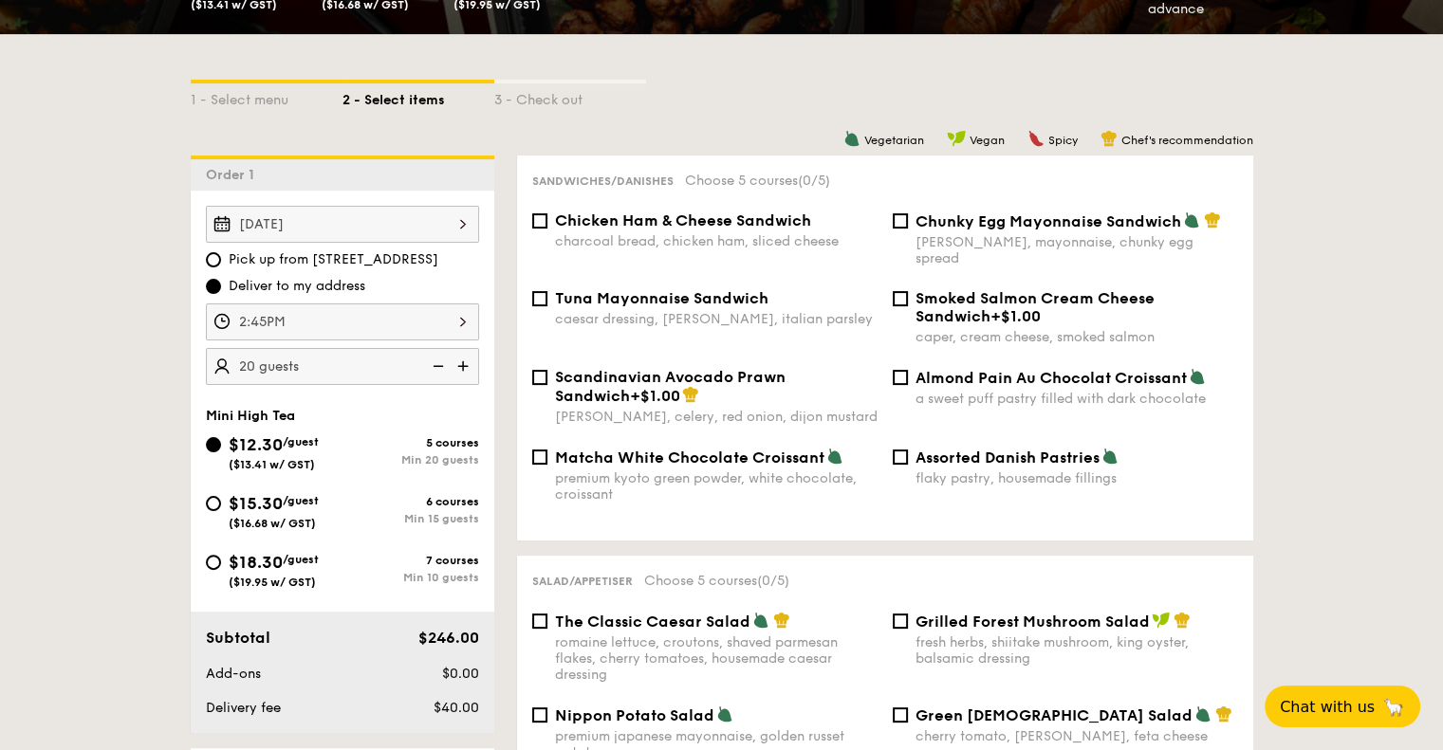
click at [440, 367] on img at bounding box center [436, 366] width 28 height 36
click at [212, 504] on input "$15.30 /guest ($16.68 w/ GST) 6 courses Min 15 guests" at bounding box center [213, 503] width 15 height 15
radio input "true"
click at [448, 366] on img at bounding box center [436, 366] width 28 height 36
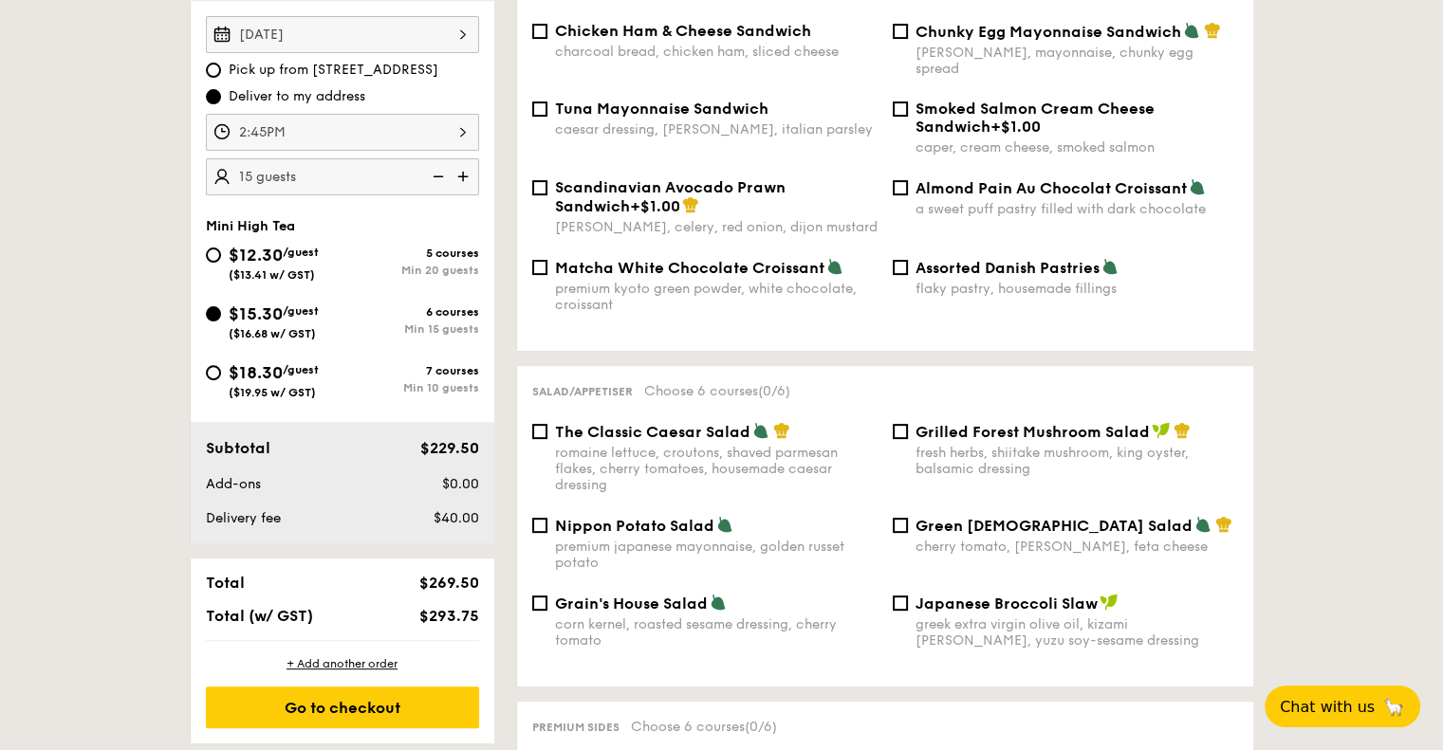
scroll to position [664, 0]
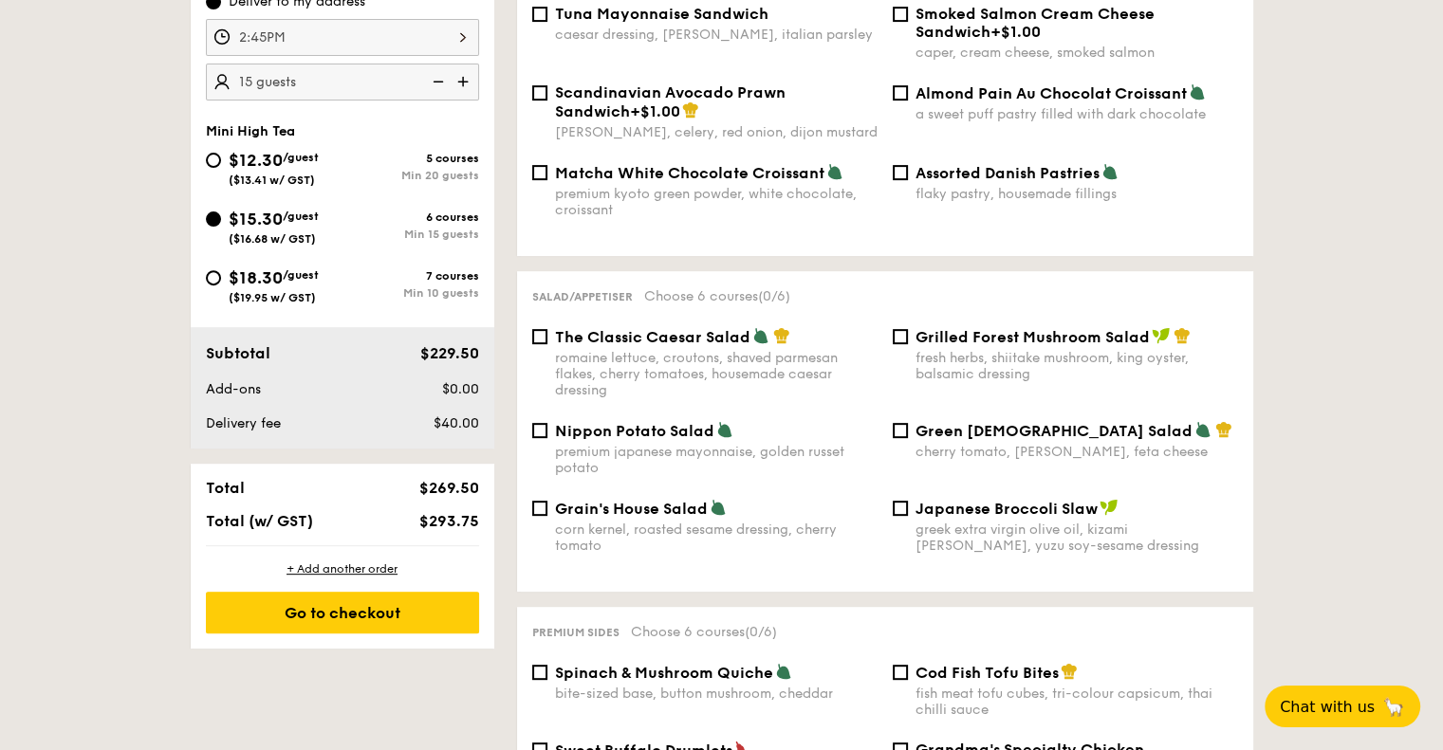
click at [444, 77] on img at bounding box center [436, 82] width 28 height 36
click at [464, 73] on img at bounding box center [465, 82] width 28 height 36
click at [447, 78] on img at bounding box center [436, 82] width 28 height 36
type input "15 guests"
click at [213, 265] on div "$18.30 /guest ($19.95 w/ GST)" at bounding box center [274, 285] width 137 height 40
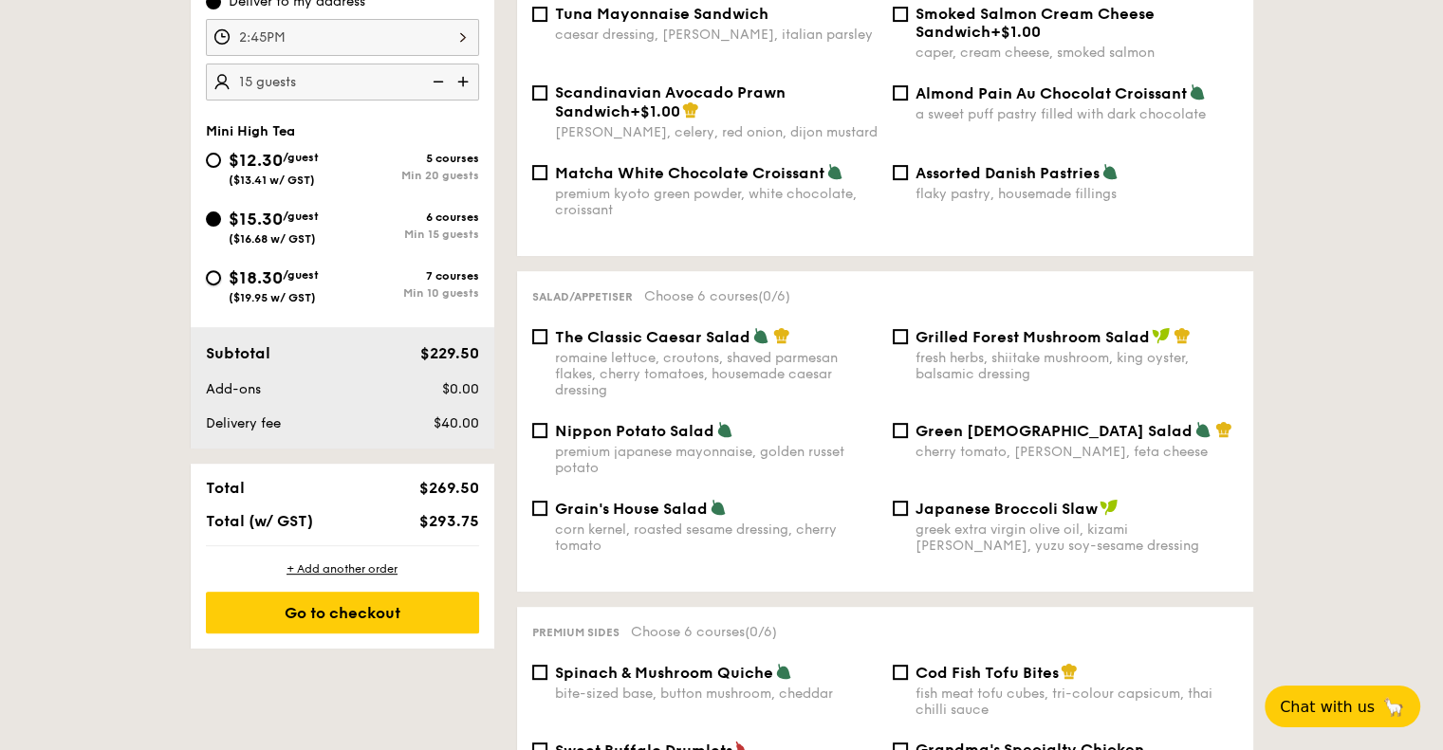
click at [213, 270] on input "$18.30 /guest ($19.95 w/ GST) 7 courses Min 10 guests" at bounding box center [213, 277] width 15 height 15
radio input "true"
click at [218, 218] on input "$15.30 /guest ($16.68 w/ GST) 6 courses Min 15 guests" at bounding box center [213, 219] width 15 height 15
radio input "true"
click at [225, 274] on div "$18.30 /guest ($19.95 w/ GST)" at bounding box center [274, 285] width 137 height 40
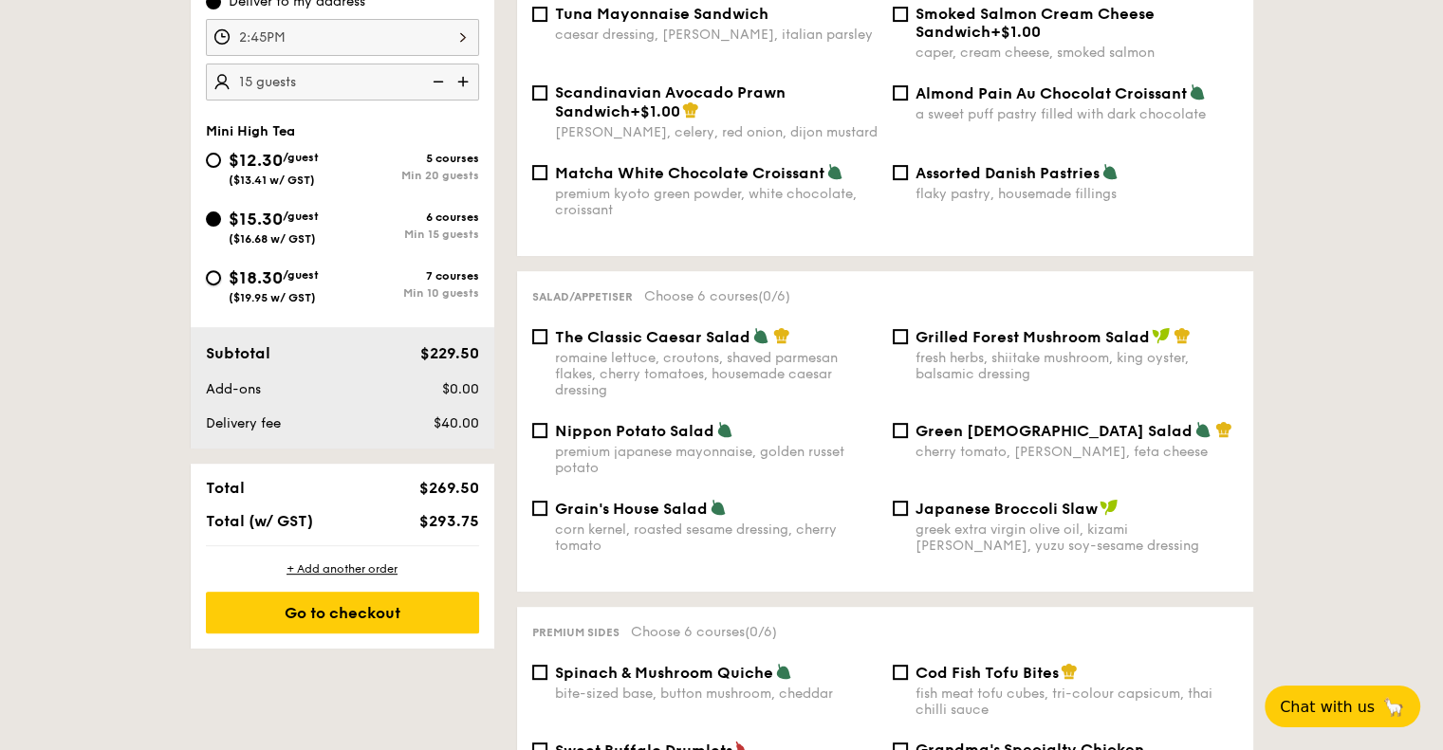
click at [221, 274] on input "$18.30 /guest ($19.95 w/ GST) 7 courses Min 10 guests" at bounding box center [213, 277] width 15 height 15
radio input "true"
click at [216, 214] on input "$15.30 /guest ($16.68 w/ GST) 6 courses Min 15 guests" at bounding box center [213, 219] width 15 height 15
radio input "true"
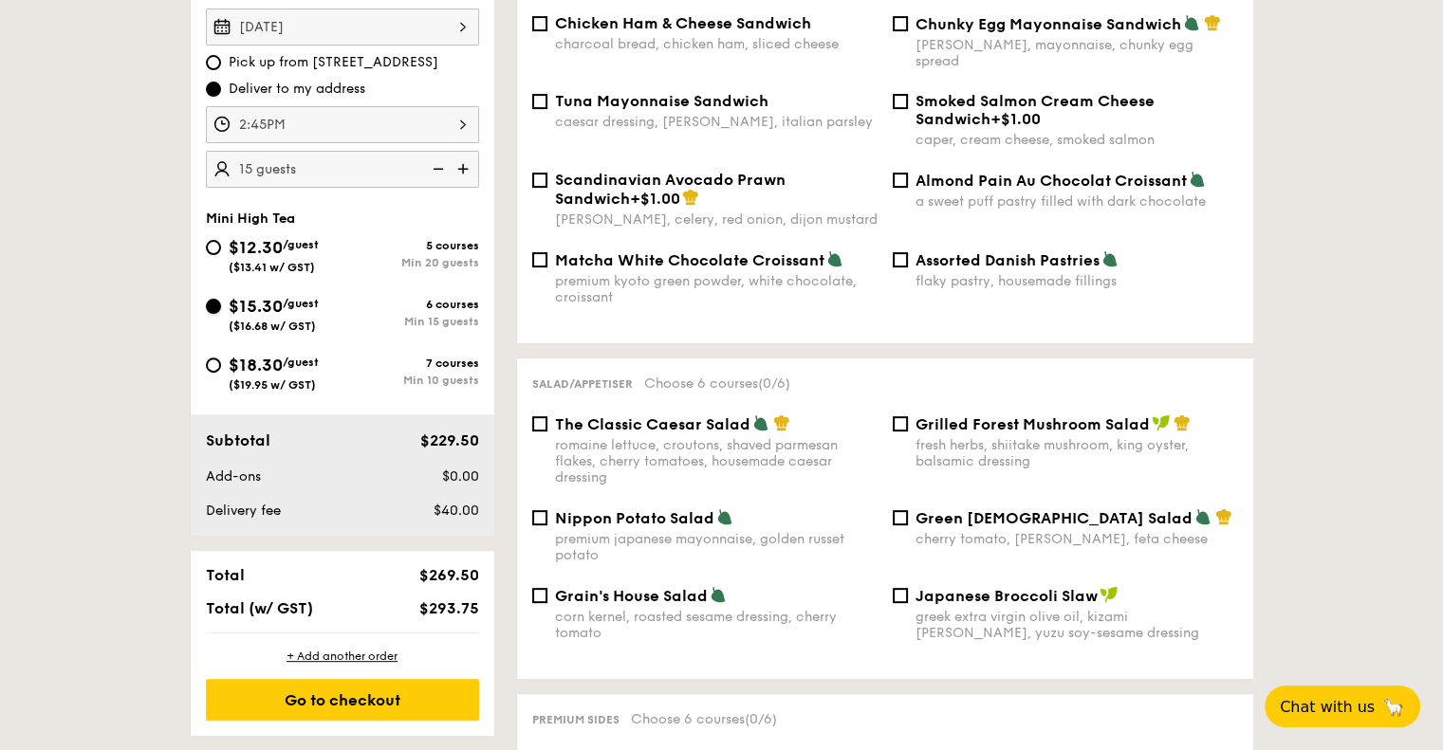
scroll to position [379, 0]
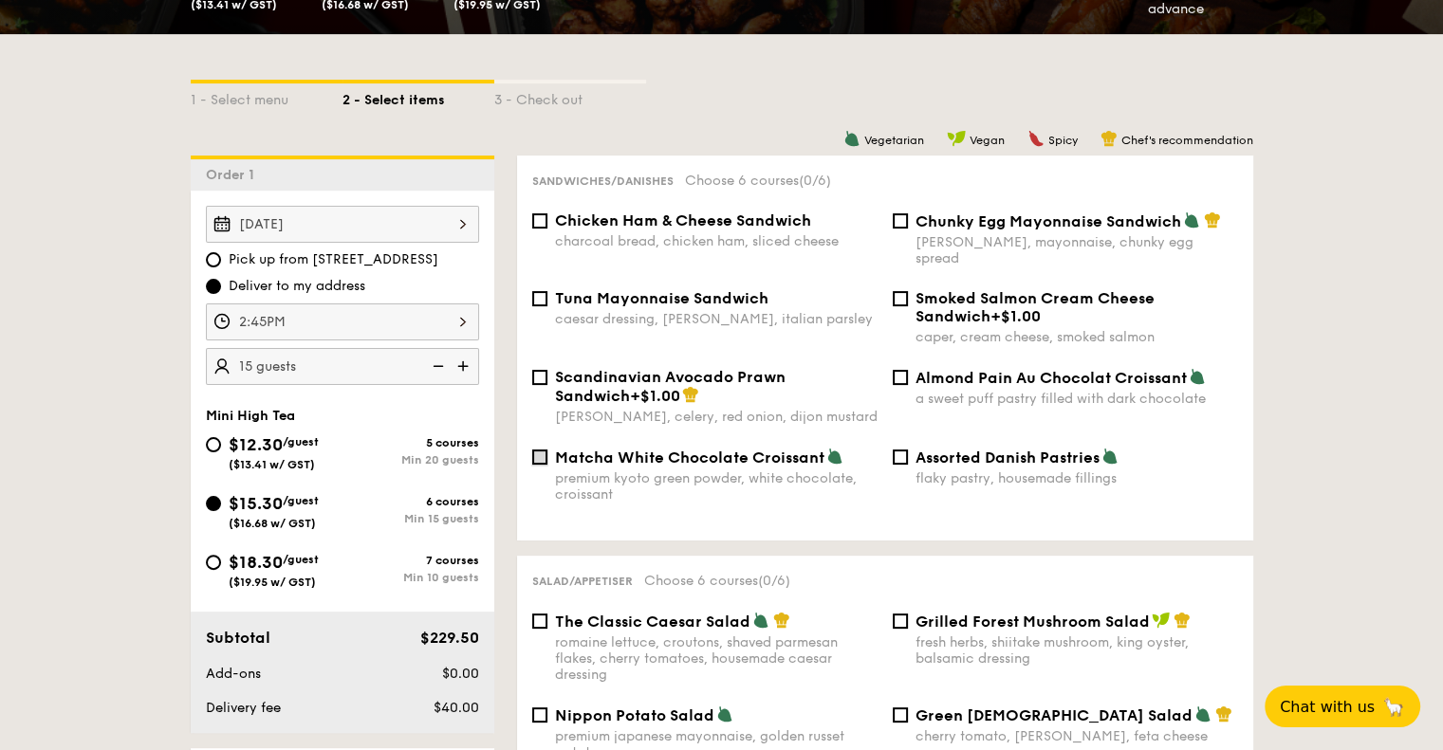
click at [538, 450] on input "Matcha White Chocolate Croissant premium kyoto green powder, white chocolate, c…" at bounding box center [539, 457] width 15 height 15
checkbox input "true"
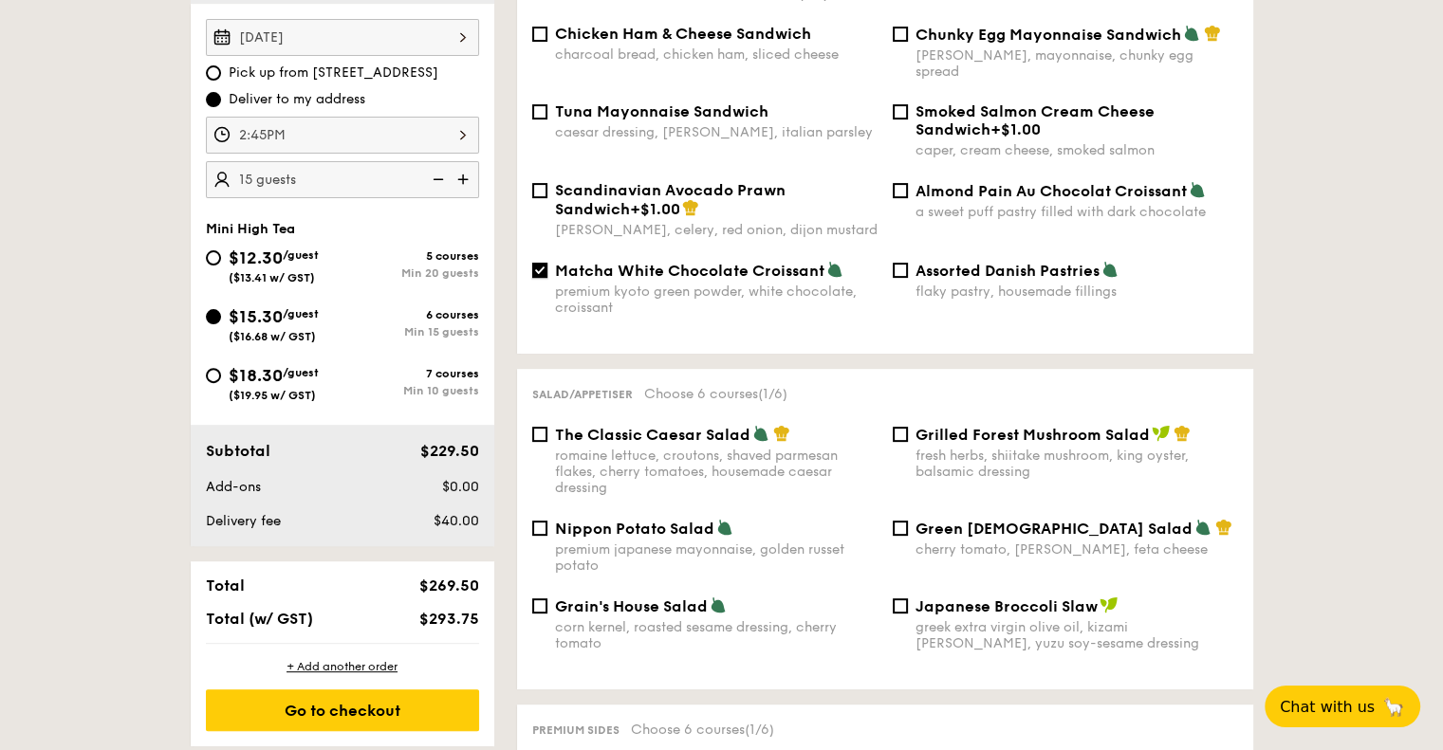
scroll to position [569, 0]
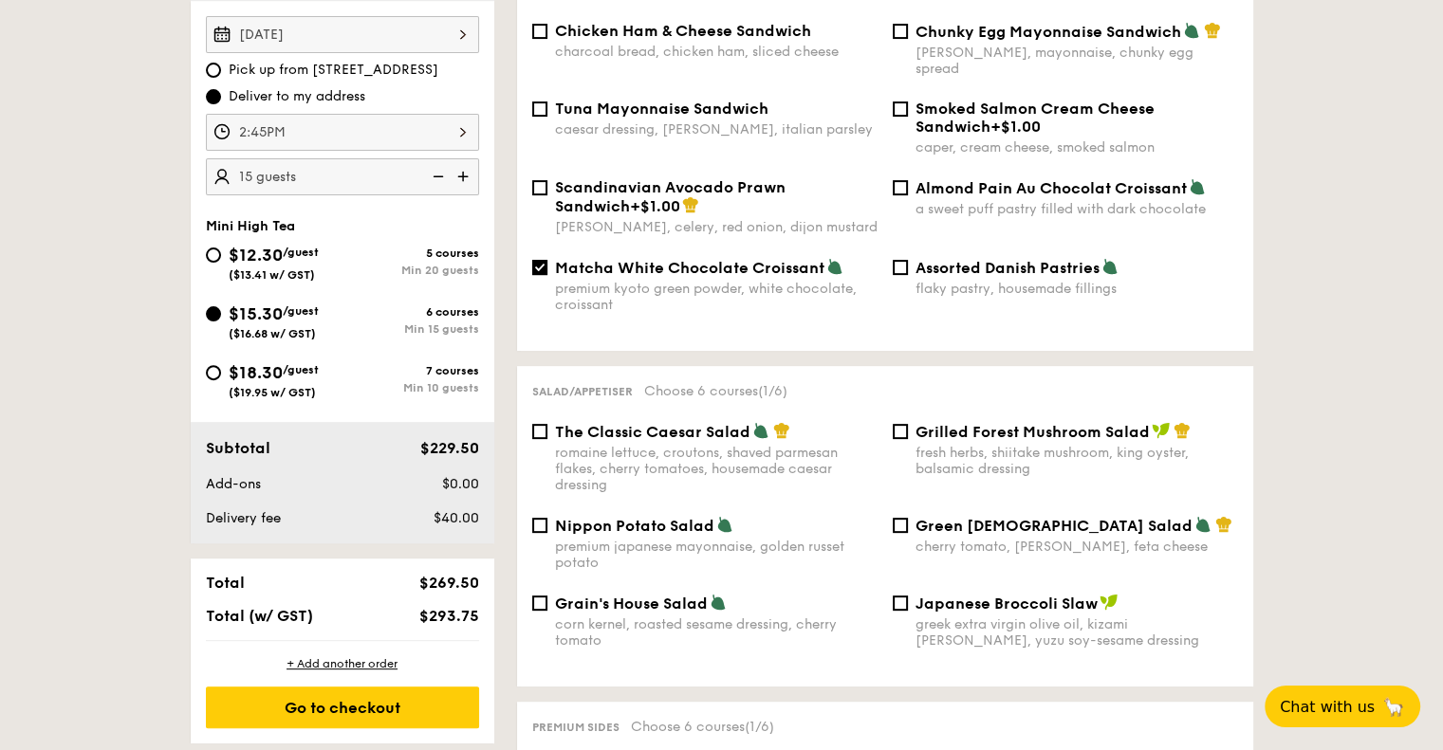
click at [908, 424] on div "Grilled Forest Mushroom Salad fresh herbs, shiitake mushroom, king oyster, bals…" at bounding box center [1065, 449] width 361 height 55
click at [897, 424] on input "Grilled Forest Mushroom Salad fresh herbs, shiitake mushroom, king oyster, bals…" at bounding box center [900, 431] width 15 height 15
checkbox input "true"
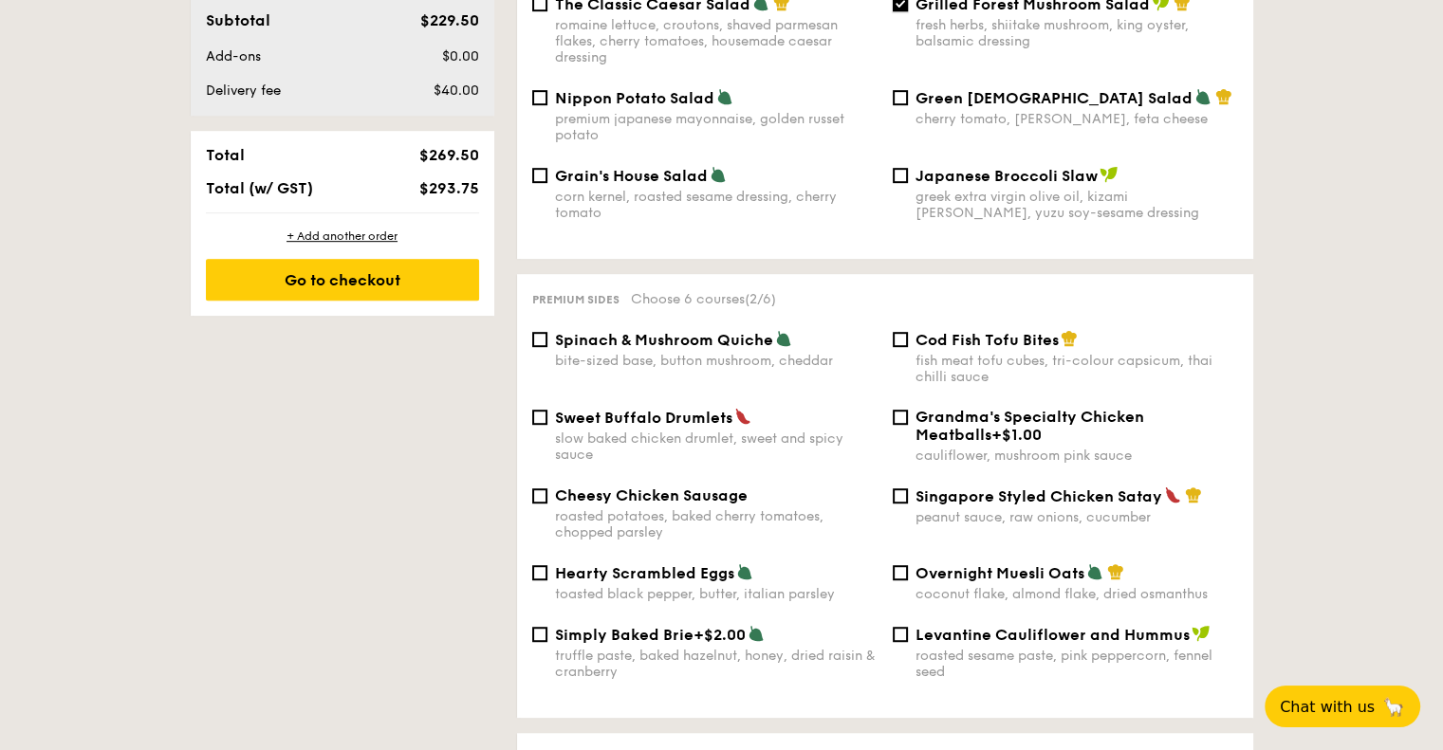
scroll to position [1044, 0]
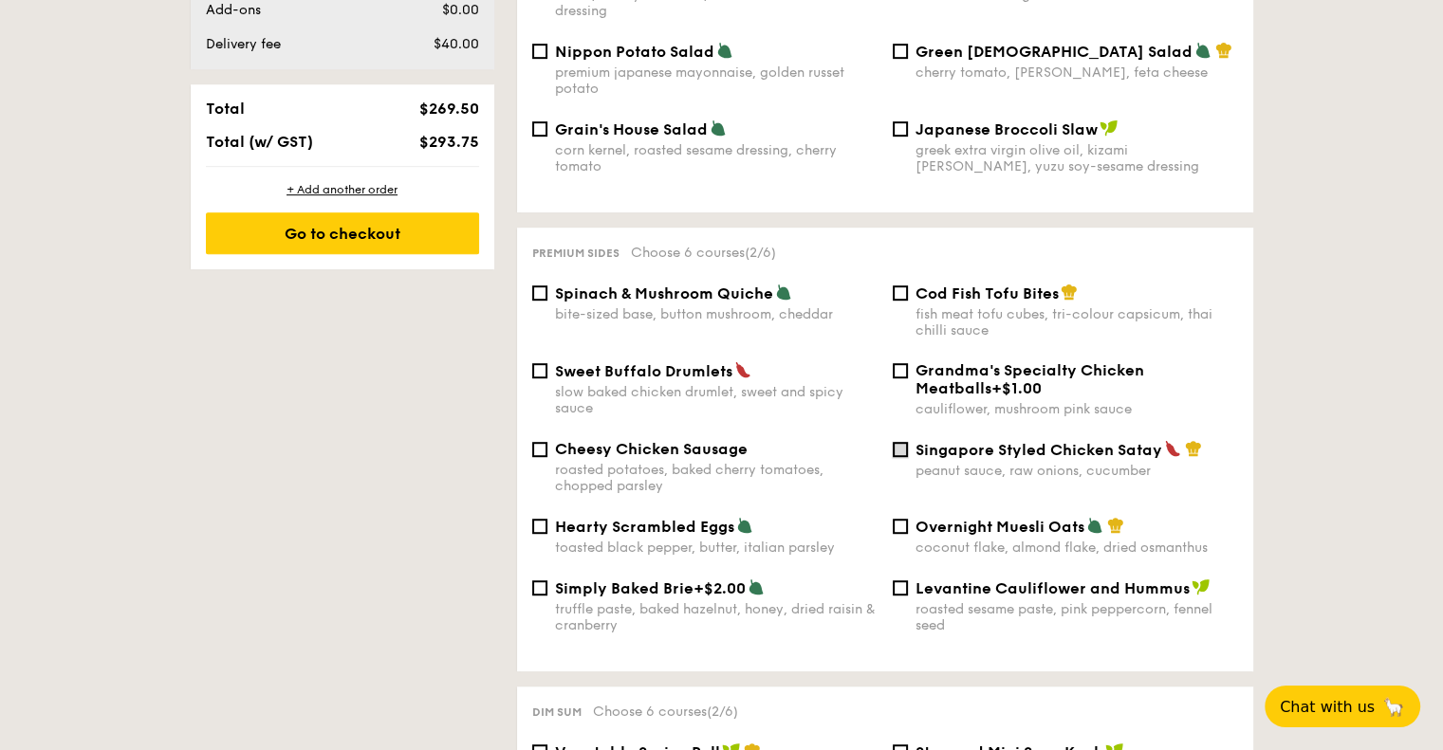
click at [903, 445] on input "Singapore Styled Chicken Satay peanut sauce, raw onions, cucumber" at bounding box center [900, 449] width 15 height 15
checkbox input "true"
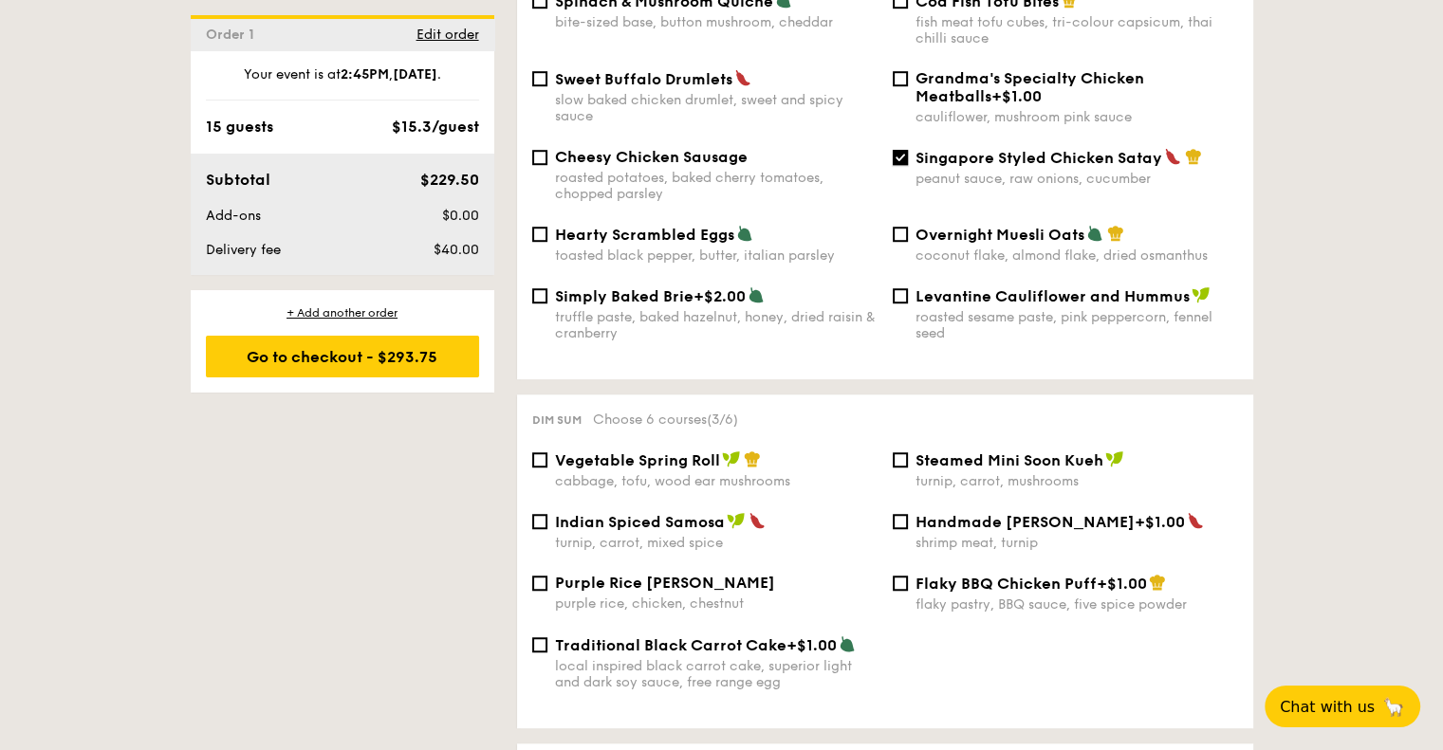
scroll to position [1423, 0]
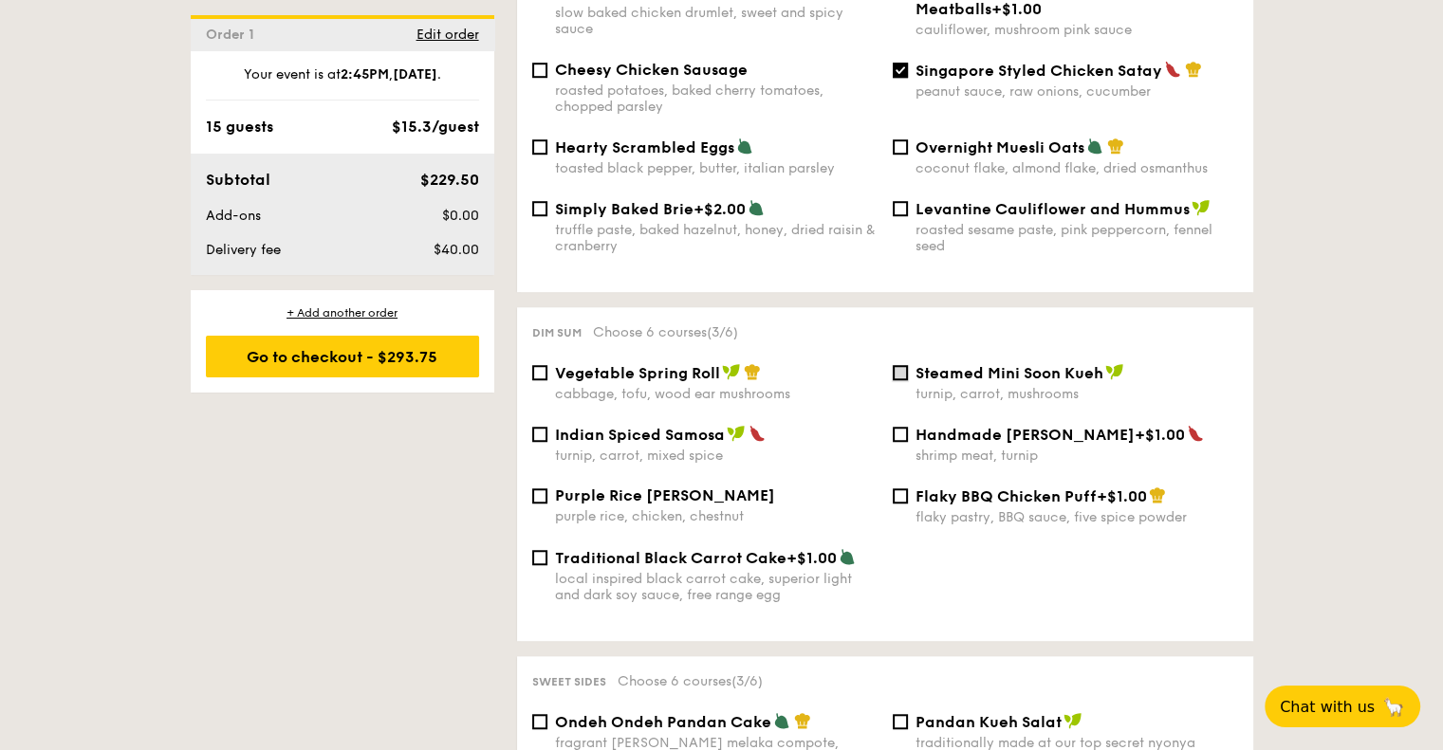
click at [895, 367] on input "Steamed Mini Soon Kueh turnip, carrot, mushrooms" at bounding box center [900, 372] width 15 height 15
checkbox input "true"
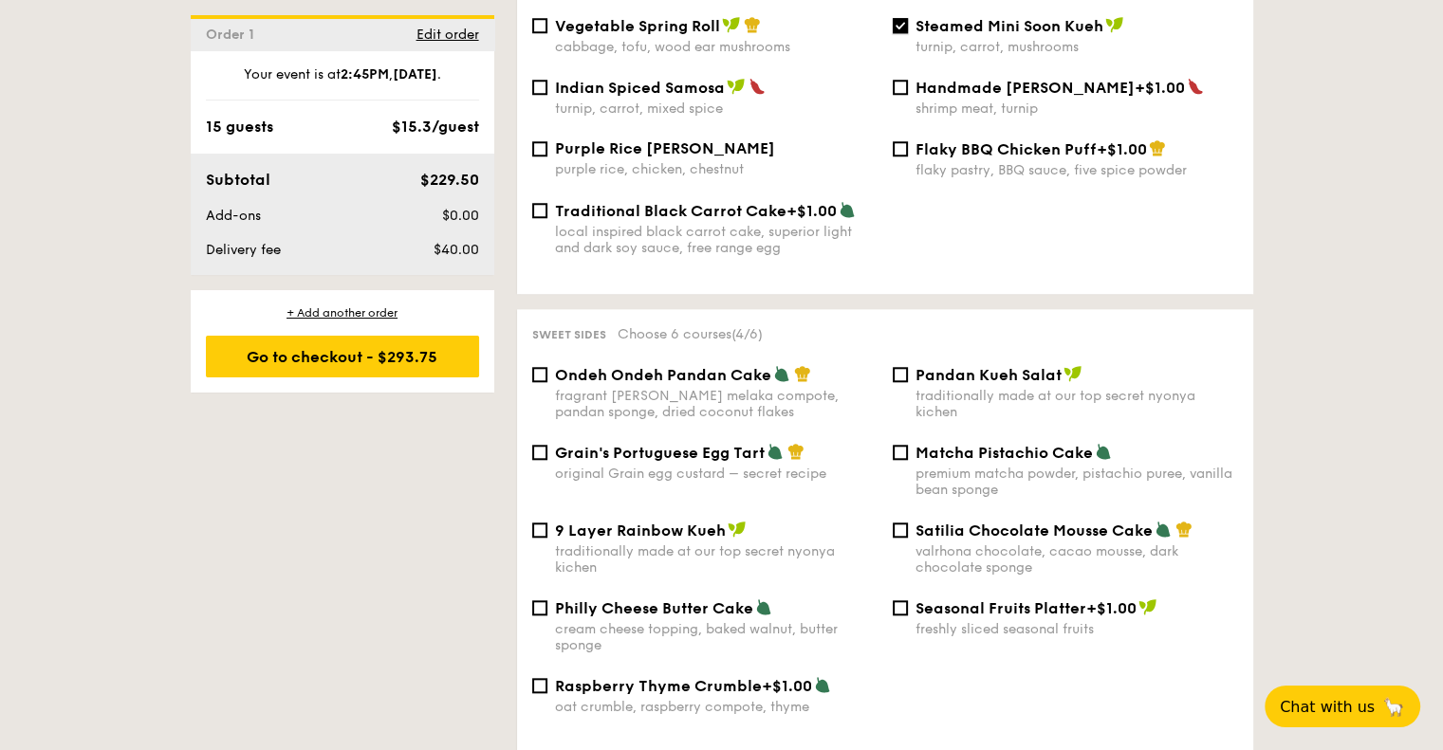
scroll to position [1803, 0]
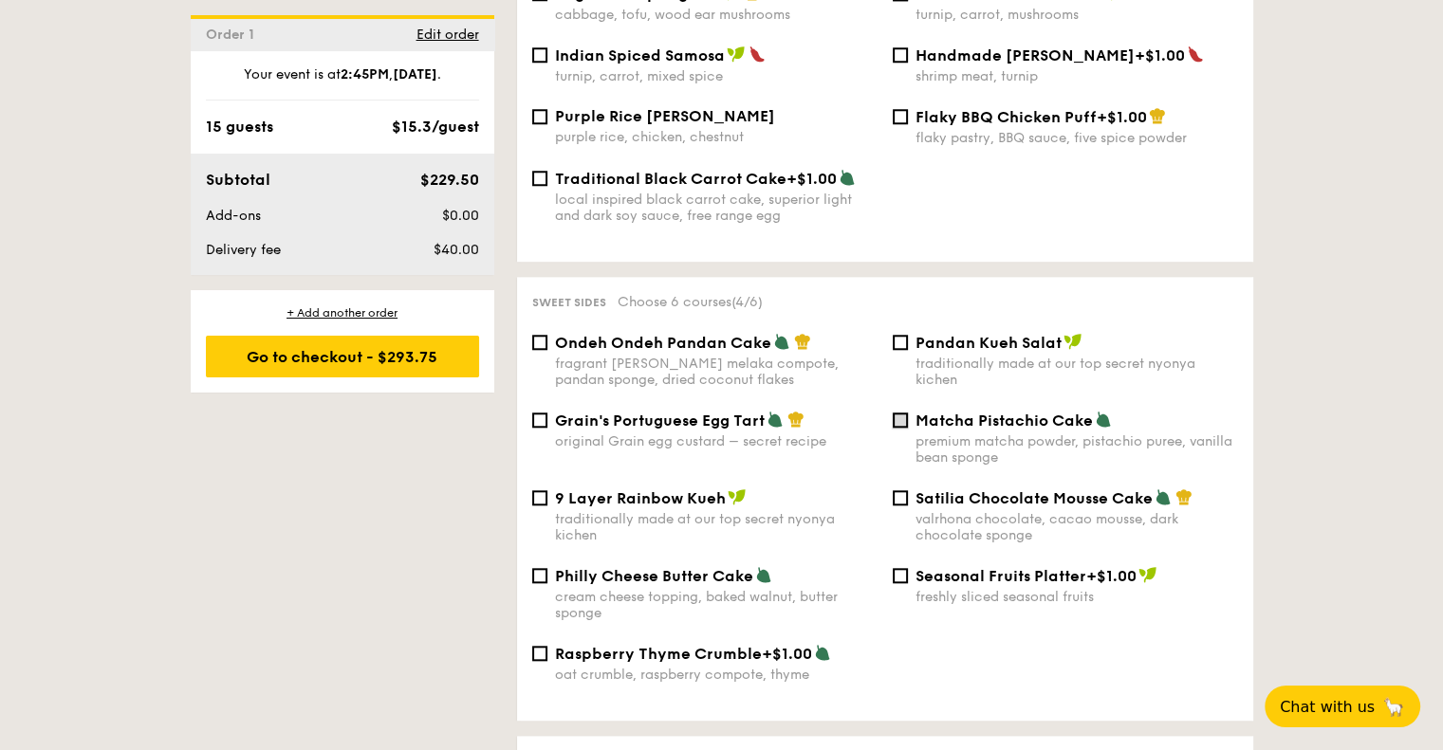
click at [896, 427] on input "Matcha Pistachio Cake premium matcha powder, pistachio puree, vanilla bean spon…" at bounding box center [900, 420] width 15 height 15
checkbox input "true"
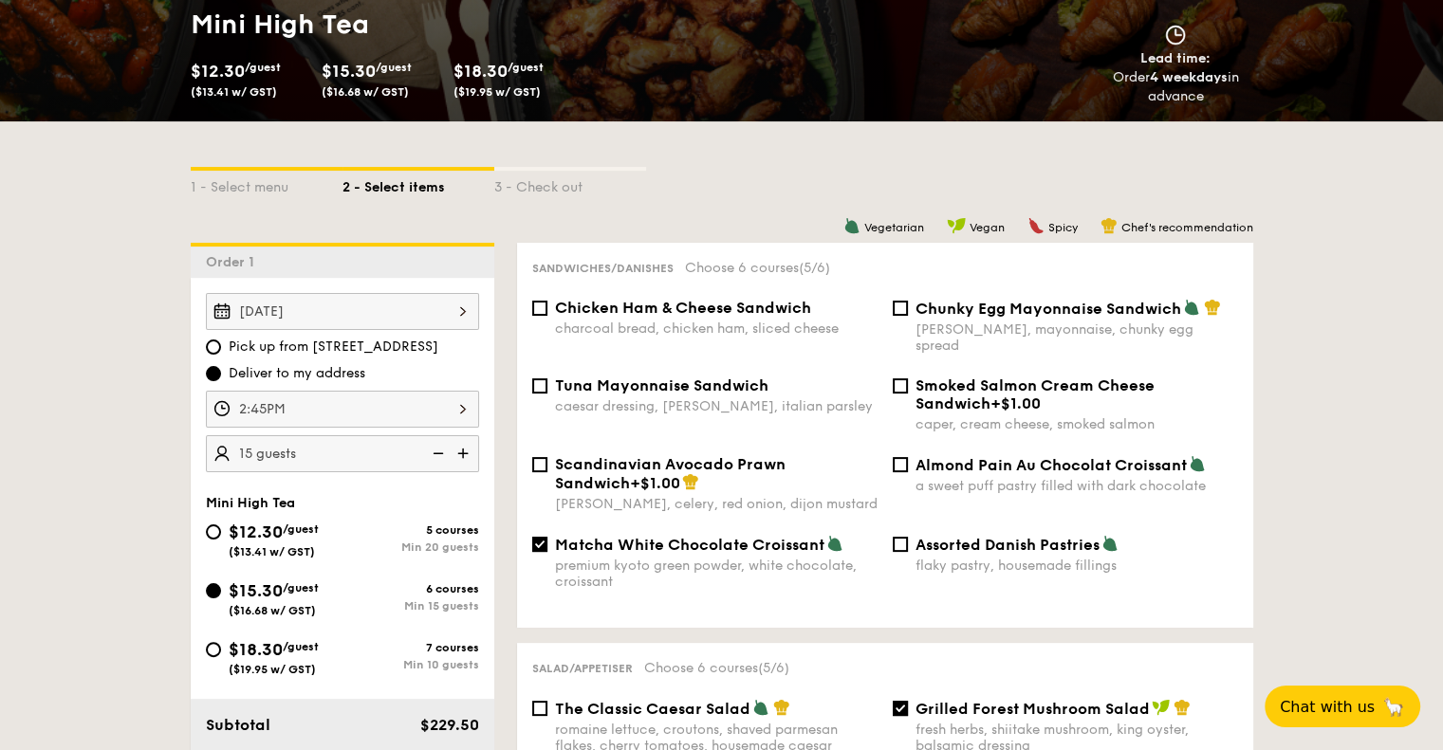
scroll to position [190, 0]
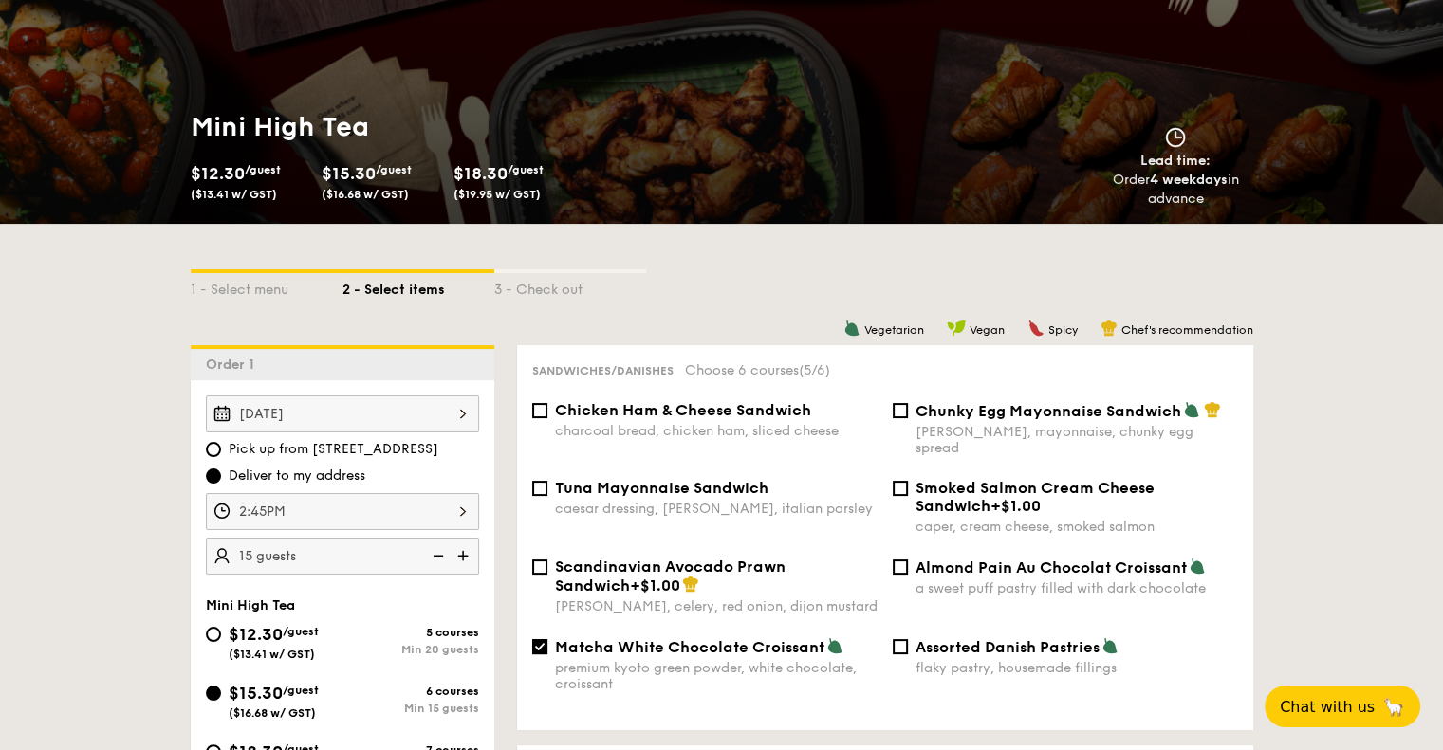
click at [685, 291] on div "1 - Select menu 2 - Select items 3 - Check out" at bounding box center [722, 284] width 1063 height 30
drag, startPoint x: 1128, startPoint y: 187, endPoint x: 1245, endPoint y: 199, distance: 117.3
click at [1245, 199] on div "Order 4 weekdays in advance" at bounding box center [1176, 190] width 170 height 38
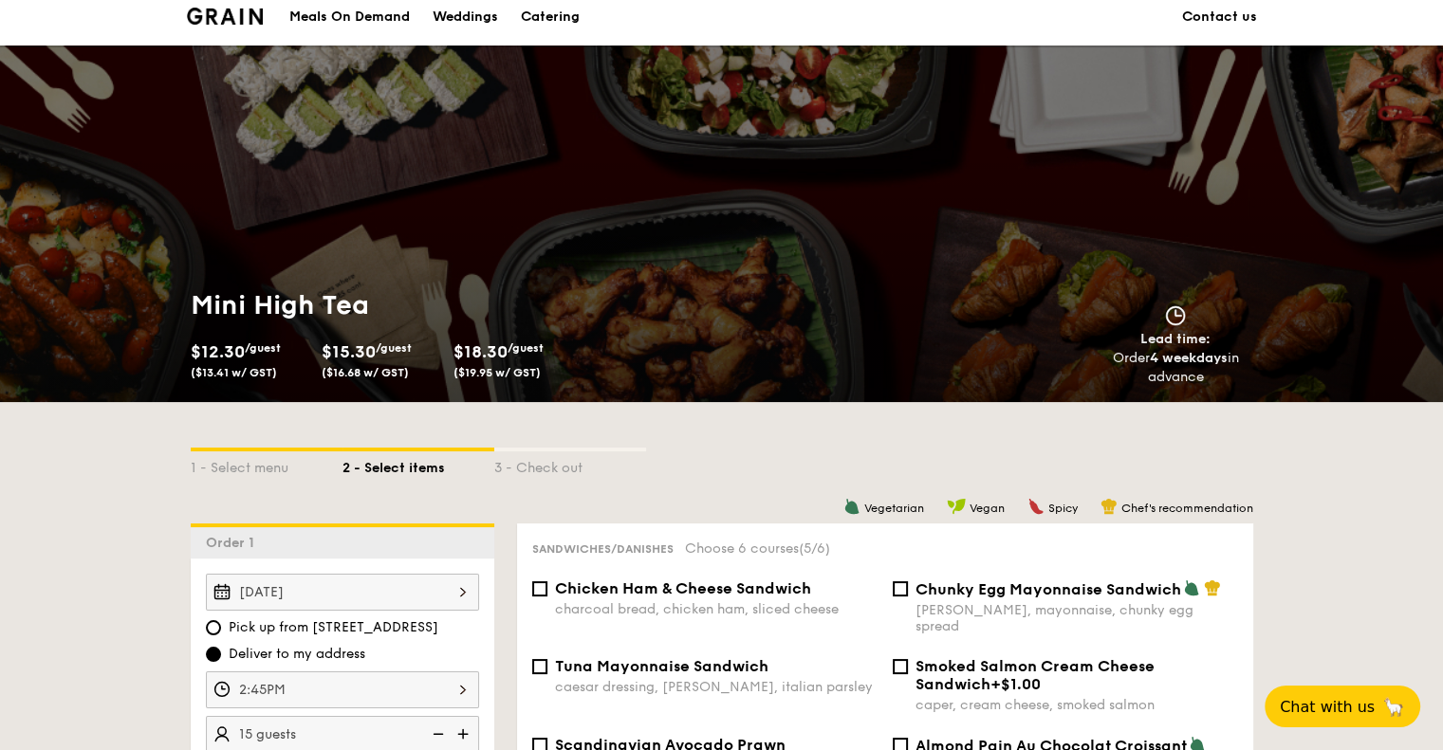
scroll to position [0, 0]
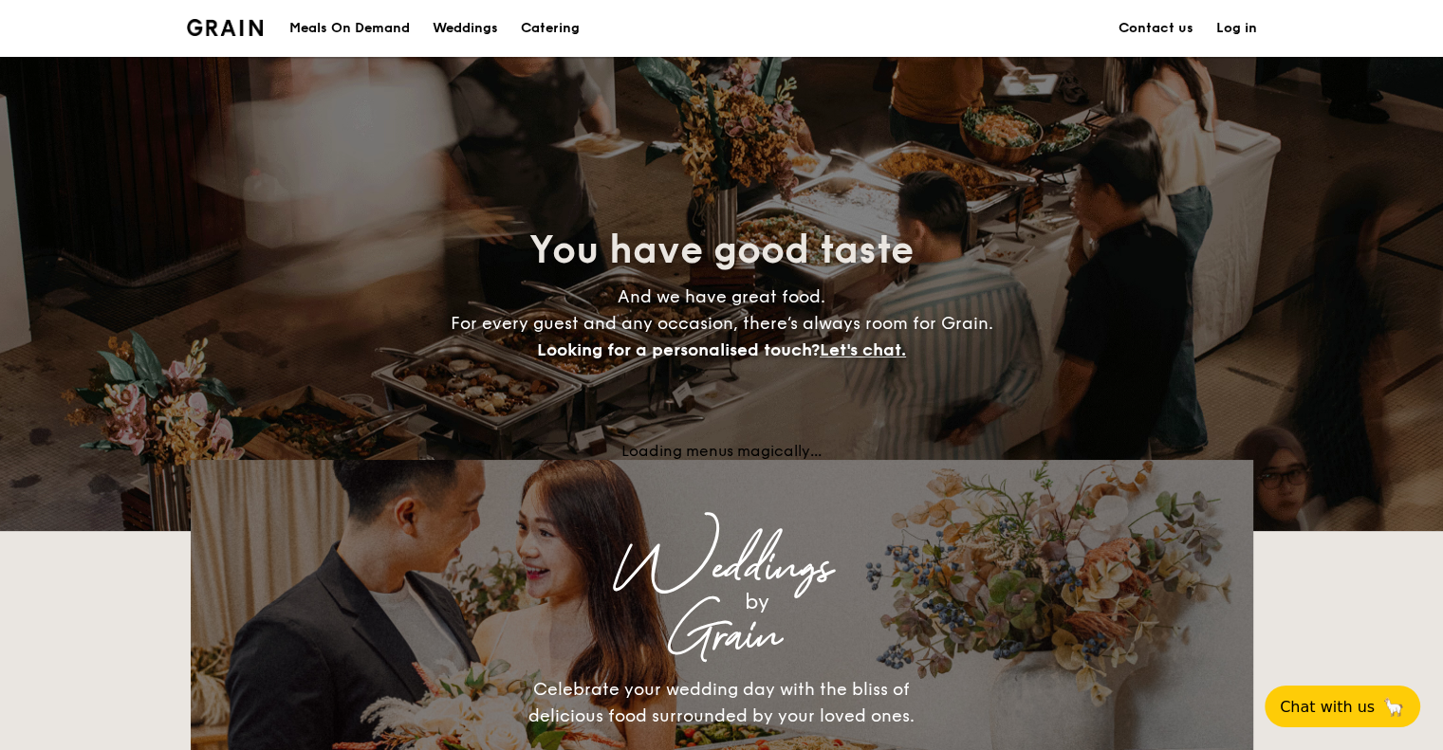
scroll to position [3767, 0]
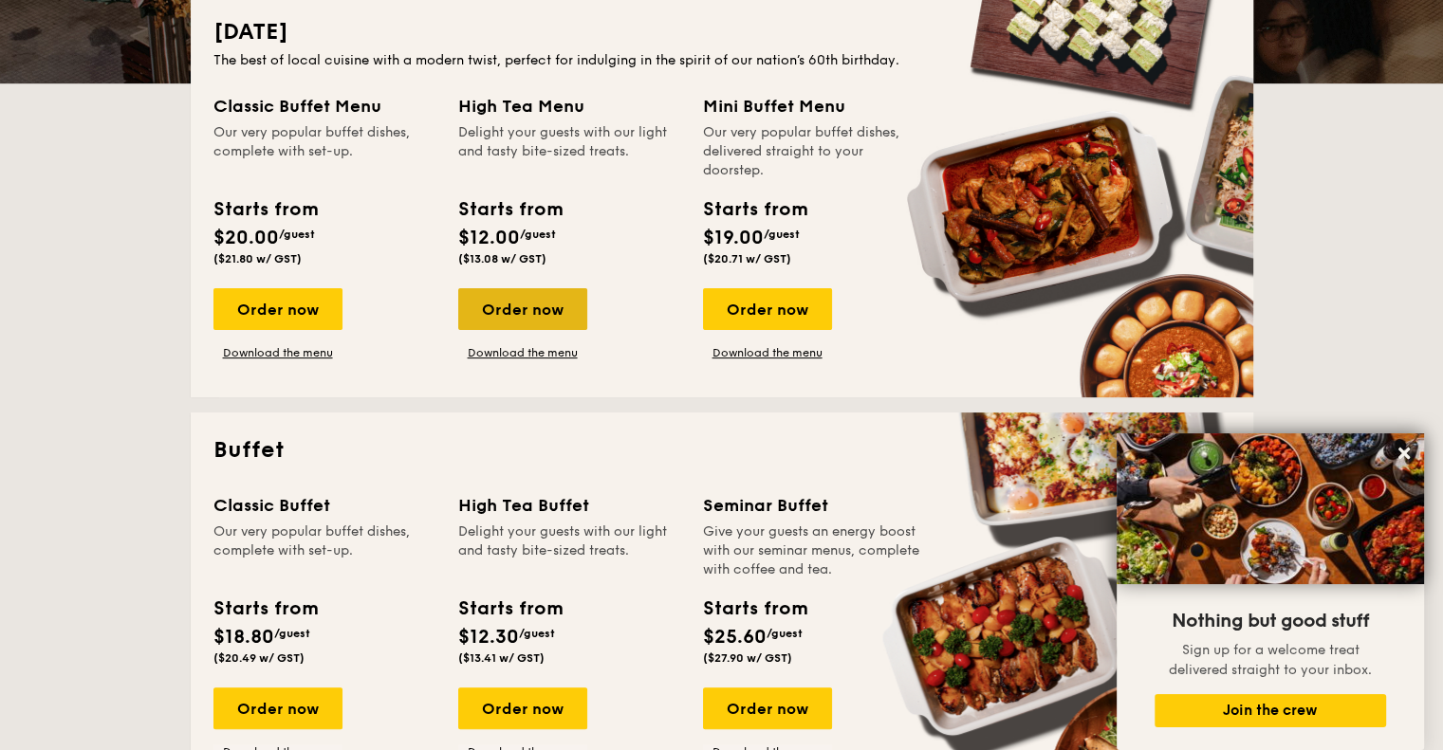
scroll to position [732, 0]
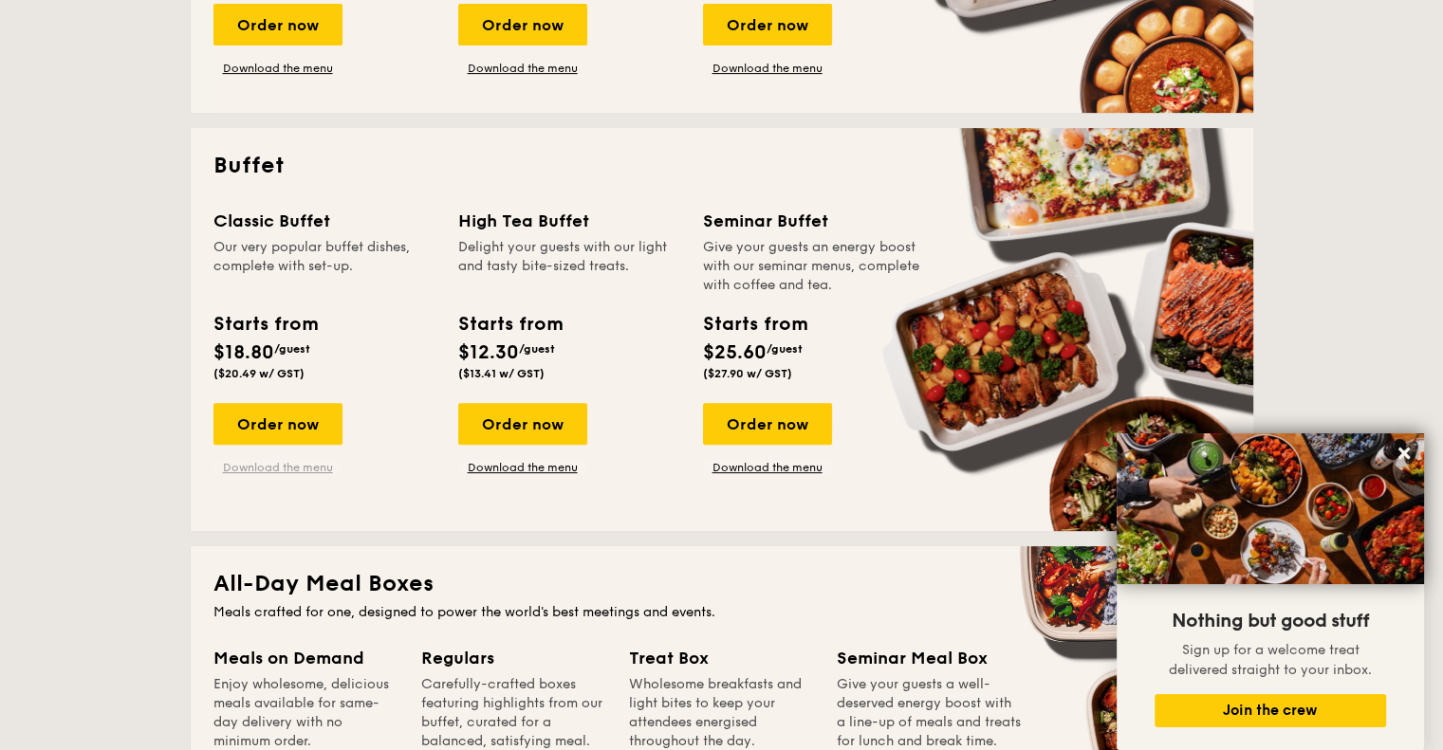
click at [238, 464] on link "Download the menu" at bounding box center [277, 467] width 129 height 15
click at [291, 422] on div "Order now" at bounding box center [277, 424] width 129 height 42
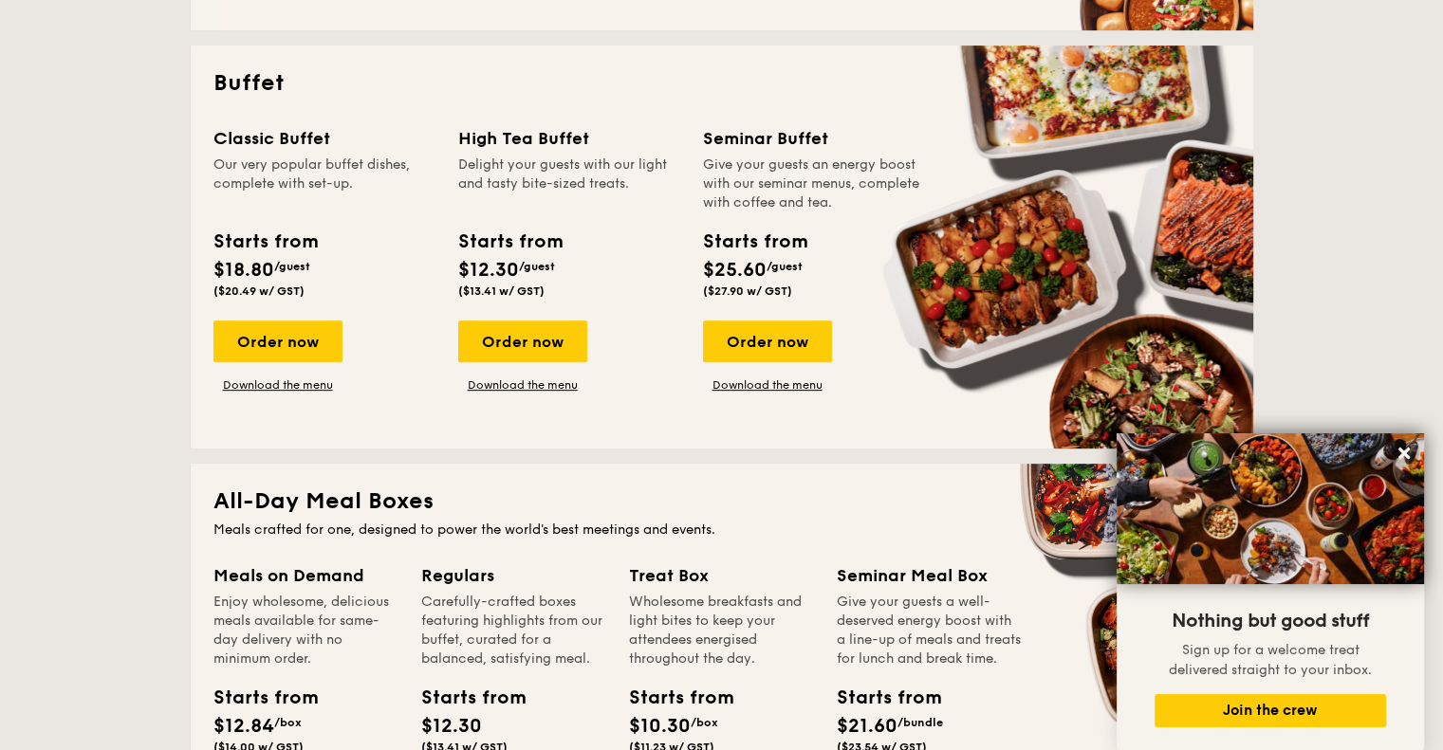
scroll to position [814, 0]
click at [293, 384] on link "Download the menu" at bounding box center [277, 386] width 129 height 15
